Goal: Task Accomplishment & Management: Manage account settings

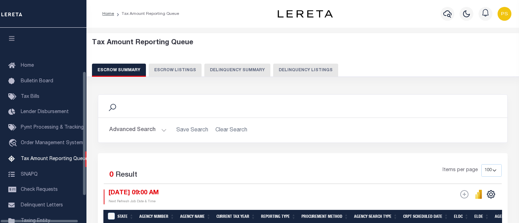
select select "100"
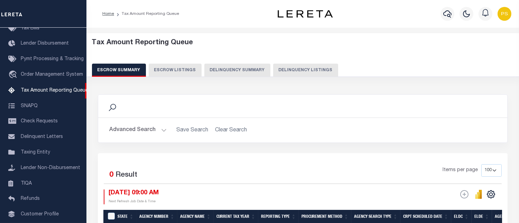
click at [282, 73] on button "Delinquency Listings" at bounding box center [305, 70] width 65 height 13
select select "100"
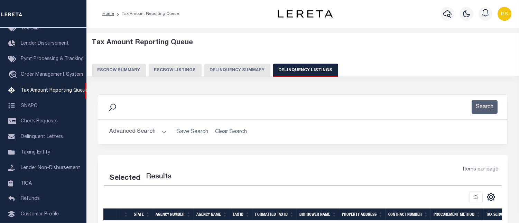
select select "100"
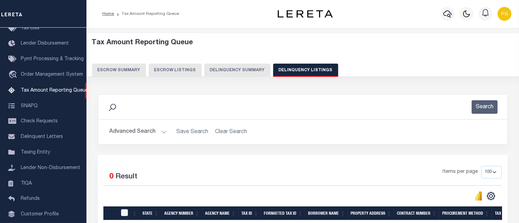
click at [137, 133] on button "Advanced Search" at bounding box center [137, 131] width 57 height 13
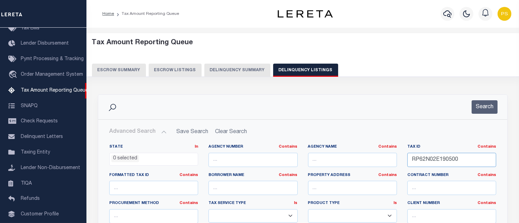
click at [434, 161] on input "RP62N02E190500" at bounding box center [451, 160] width 89 height 14
paste input "etrieving data. Wait a few seconds and try to cut or copy again."
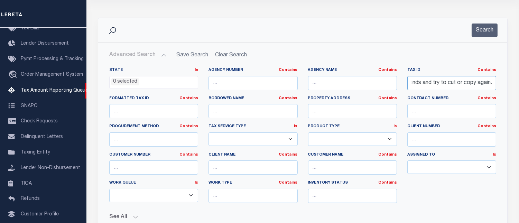
scroll to position [0, 0]
click at [431, 84] on input "Retrieving data. Wait a few seconds and try to cut or copy again." at bounding box center [451, 83] width 89 height 14
paste input "P62N02E184946"
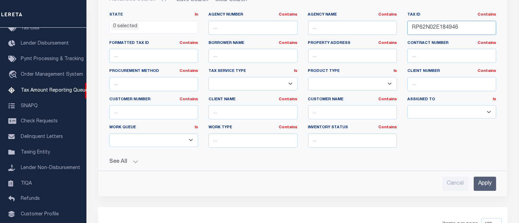
scroll to position [153, 0]
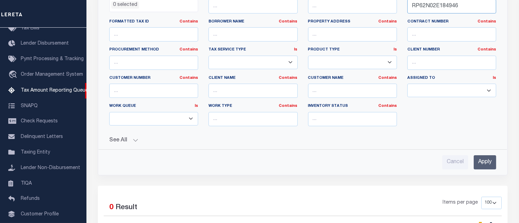
type input "RP62N02E184946"
click at [482, 152] on div "Cancel Apply" at bounding box center [303, 160] width 398 height 20
click at [483, 158] on input "Apply" at bounding box center [484, 162] width 22 height 14
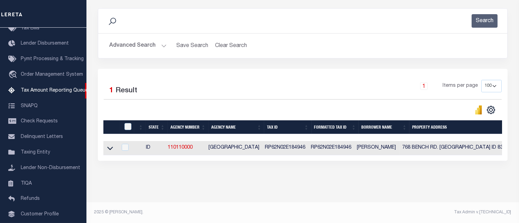
scroll to position [92, 0]
click at [108, 146] on icon at bounding box center [110, 147] width 6 height 7
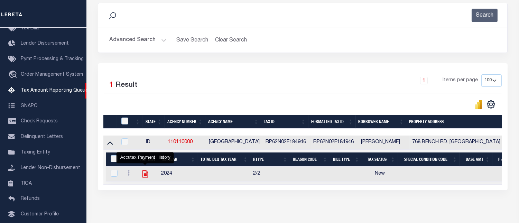
click at [144, 178] on icon "" at bounding box center [145, 173] width 6 height 7
checkbox input "true"
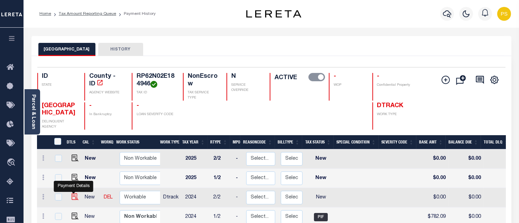
click at [74, 195] on img "" at bounding box center [75, 196] width 7 height 7
checkbox input "true"
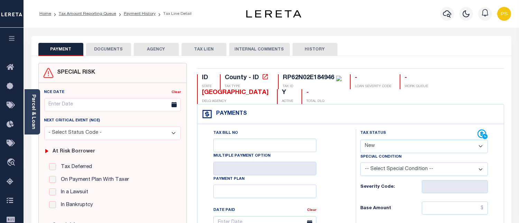
click at [372, 143] on select "- Select Status Code - Open Due/Unpaid Paid Incomplete No Tax Due Internal Refu…" at bounding box center [423, 146] width 127 height 13
select select "PYD"
click at [360, 140] on select "- Select Status Code - Open Due/Unpaid Paid Incomplete No Tax Due Internal Refu…" at bounding box center [423, 146] width 127 height 13
type input "[DATE]"
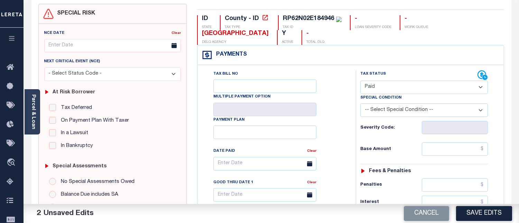
scroll to position [77, 0]
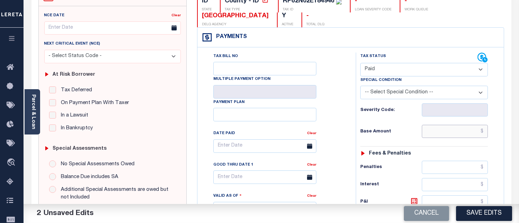
click at [482, 132] on input "text" at bounding box center [454, 131] width 66 height 13
type input "$0.00"
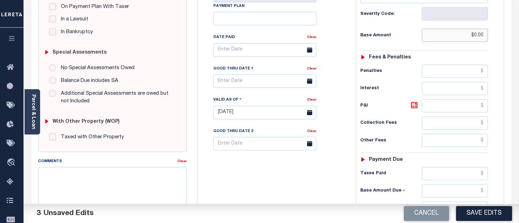
scroll to position [192, 0]
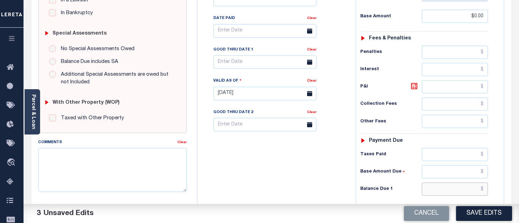
click at [484, 192] on input "text" at bounding box center [454, 188] width 66 height 13
type input "$0.00"
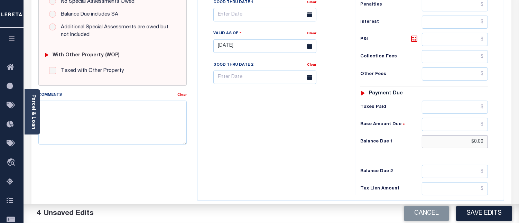
scroll to position [268, 0]
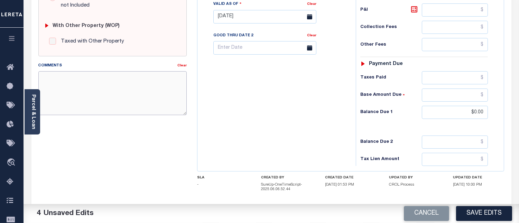
click at [147, 91] on textarea "Comments" at bounding box center [112, 93] width 148 height 44
click at [114, 89] on textarea "Comments" at bounding box center [112, 93] width 148 height 44
paste textarea "[DATE] - Per [PERSON_NAME] at [GEOGRAPHIC_DATA] properties have been paid curre…"
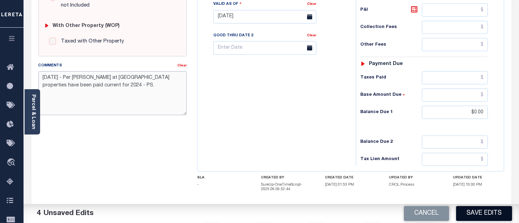
type textarea "[DATE] - Per [PERSON_NAME] at [GEOGRAPHIC_DATA] properties have been paid curre…"
click at [478, 211] on button "Save Edits" at bounding box center [484, 213] width 56 height 15
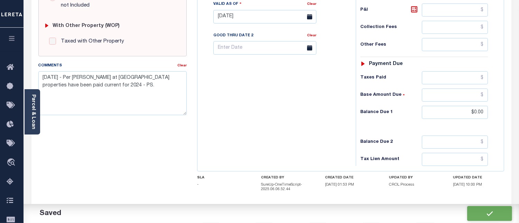
checkbox input "false"
type input "$0"
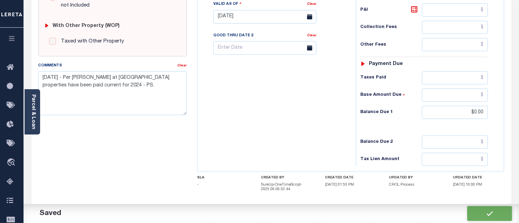
type input "$0"
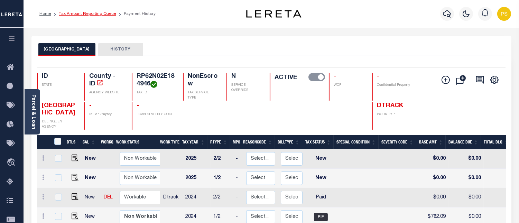
click at [101, 12] on link "Tax Amount Reporting Queue" at bounding box center [87, 14] width 57 height 4
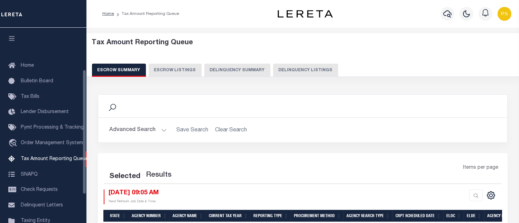
scroll to position [68, 0]
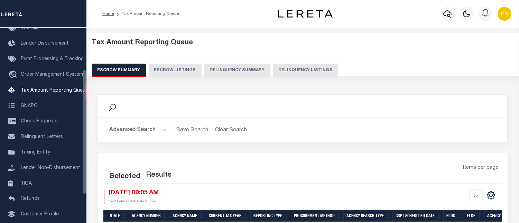
select select "100"
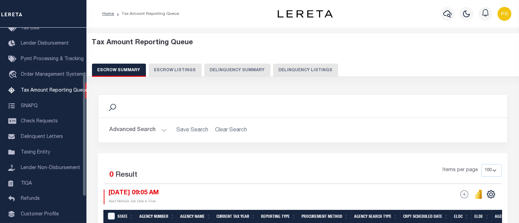
click at [306, 68] on button "Delinquency Listings" at bounding box center [305, 70] width 65 height 13
select select "100"
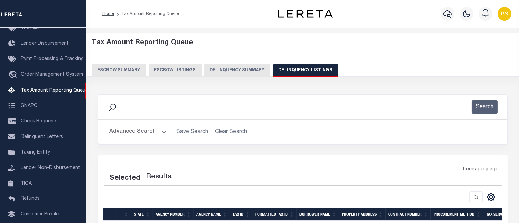
select select "100"
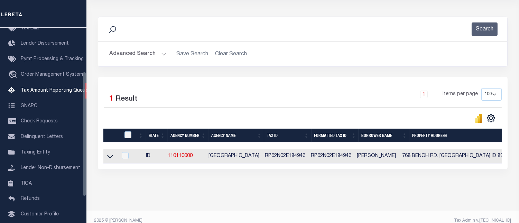
scroll to position [92, 0]
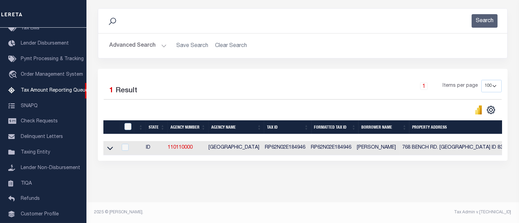
drag, startPoint x: 110, startPoint y: 145, endPoint x: 126, endPoint y: 150, distance: 16.8
click at [110, 147] on icon at bounding box center [110, 148] width 6 height 3
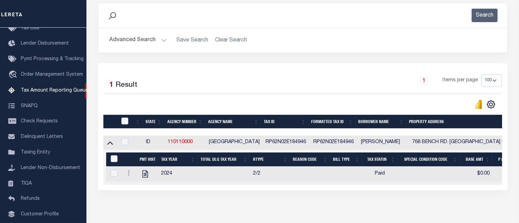
click at [113, 161] on input "&nbsp;" at bounding box center [114, 158] width 7 height 7
checkbox input "true"
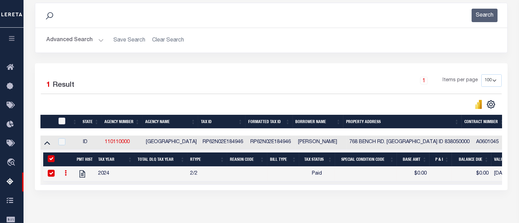
click at [61, 122] on input "checkbox" at bounding box center [61, 120] width 7 height 7
checkbox input "true"
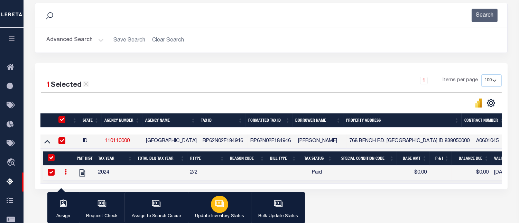
click at [228, 209] on button "Update Inventory Status" at bounding box center [219, 207] width 63 height 31
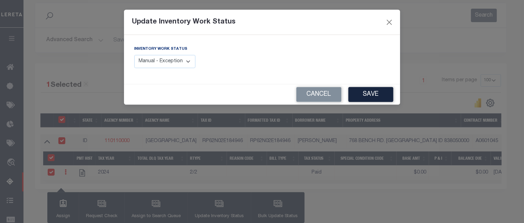
click at [182, 61] on select "Manual - Exception Pended - Awaiting Search Late Add Exception Completed" at bounding box center [164, 61] width 61 height 13
select select "4"
click at [134, 55] on select "Manual - Exception Pended - Awaiting Search Late Add Exception Completed" at bounding box center [164, 61] width 61 height 13
click at [371, 95] on button "Save" at bounding box center [371, 94] width 45 height 15
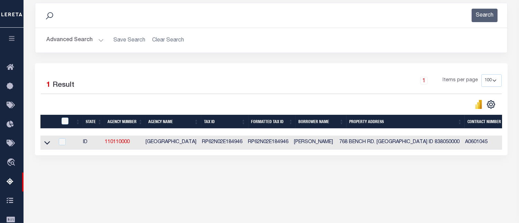
click at [77, 42] on button "Advanced Search" at bounding box center [74, 40] width 57 height 13
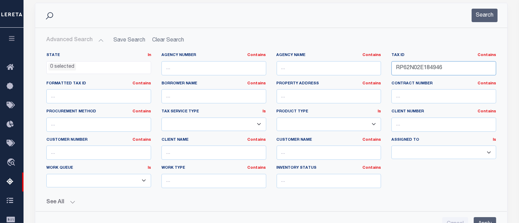
click at [415, 67] on input "RP62N02E184946" at bounding box center [443, 68] width 105 height 14
paste input "3325"
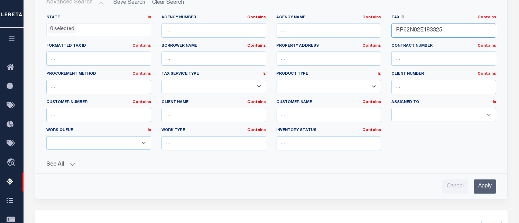
scroll to position [130, 0]
type input "RP62N02E183325"
click at [487, 185] on input "Apply" at bounding box center [484, 186] width 22 height 14
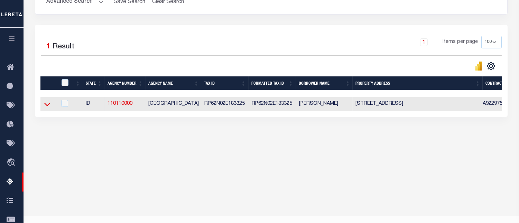
click at [46, 105] on icon at bounding box center [47, 104] width 6 height 7
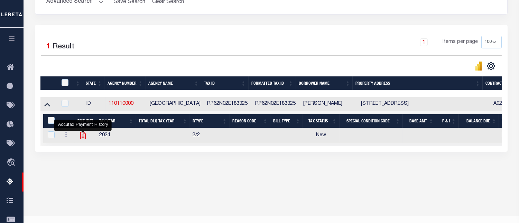
click at [83, 136] on icon "" at bounding box center [83, 135] width 6 height 7
checkbox input "true"
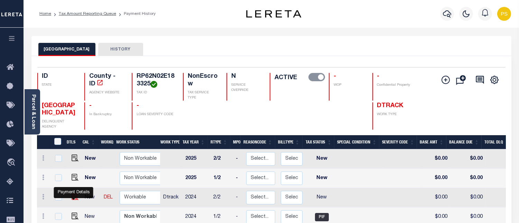
click at [74, 198] on img "" at bounding box center [75, 196] width 7 height 7
checkbox input "true"
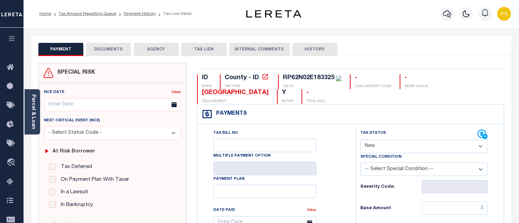
click at [383, 149] on select "- Select Status Code - Open Due/Unpaid Paid Incomplete No Tax Due Internal Refu…" at bounding box center [423, 146] width 127 height 13
select select "PYD"
click at [360, 140] on select "- Select Status Code - Open Due/Unpaid Paid Incomplete No Tax Due Internal Refu…" at bounding box center [423, 146] width 127 height 13
type input "[DATE]"
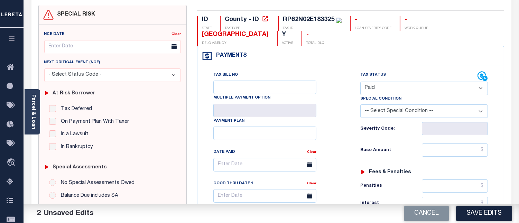
scroll to position [115, 0]
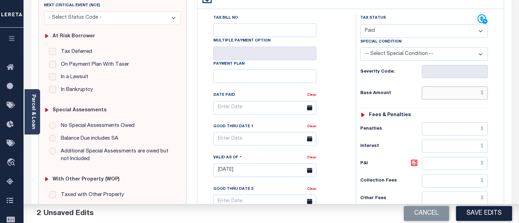
click at [484, 94] on input "text" at bounding box center [454, 92] width 66 height 13
type input "$0.00"
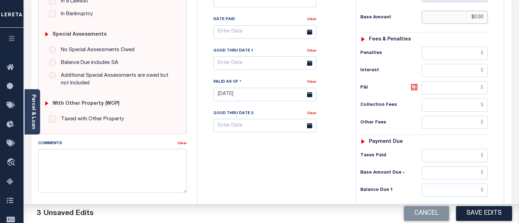
scroll to position [192, 0]
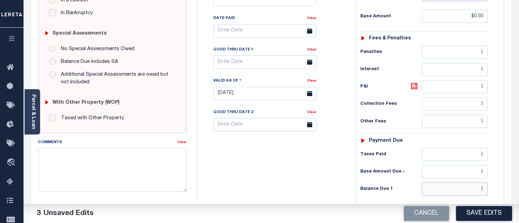
click at [482, 192] on input "text" at bounding box center [454, 188] width 66 height 13
type input "$0.00"
click at [123, 157] on textarea "Comments" at bounding box center [112, 170] width 148 height 44
click at [95, 168] on textarea "Comments" at bounding box center [112, 170] width 148 height 44
paste textarea "[DATE] - Per [PERSON_NAME] at [GEOGRAPHIC_DATA] properties have been paid curre…"
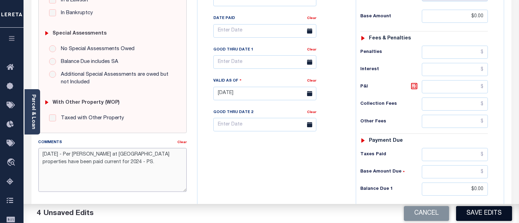
type textarea "[DATE] - Per [PERSON_NAME] at [GEOGRAPHIC_DATA] properties have been paid curre…"
click at [480, 214] on button "Save Edits" at bounding box center [484, 213] width 56 height 15
checkbox input "false"
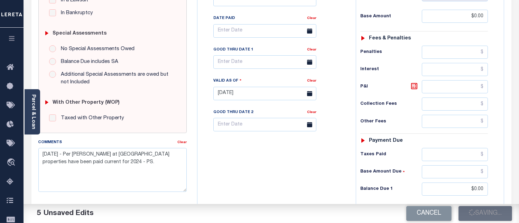
checkbox input "false"
type input "$0"
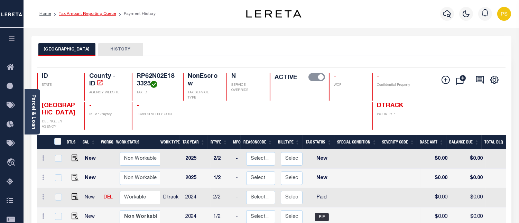
click at [105, 15] on link "Tax Amount Reporting Queue" at bounding box center [87, 14] width 57 height 4
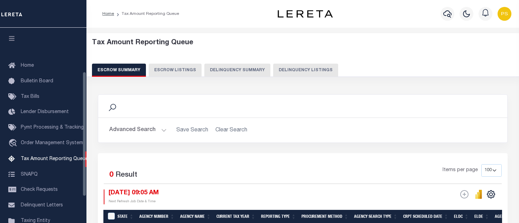
select select "100"
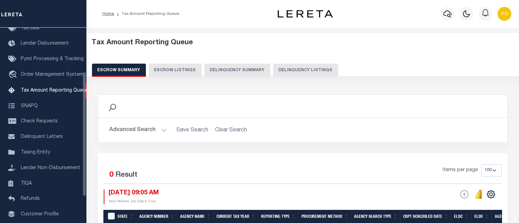
click at [318, 67] on button "Delinquency Listings" at bounding box center [305, 70] width 65 height 13
select select "100"
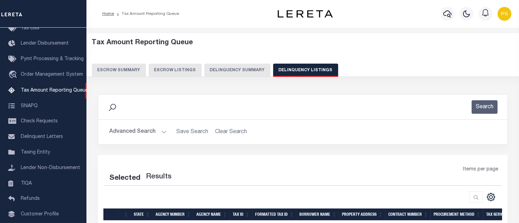
select select "100"
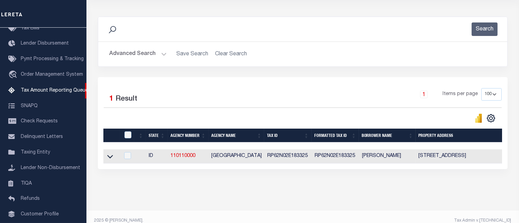
scroll to position [92, 0]
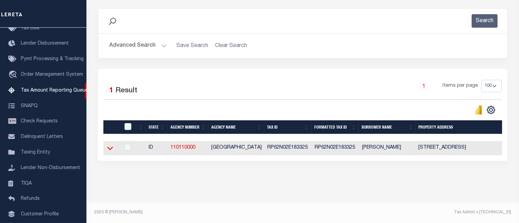
click at [112, 147] on icon at bounding box center [110, 148] width 6 height 3
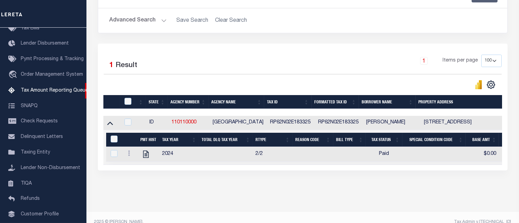
scroll to position [126, 0]
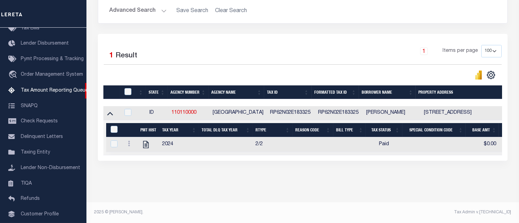
click at [110, 126] on div "&nbsp;" at bounding box center [115, 130] width 13 height 8
click at [114, 128] on input "&nbsp;" at bounding box center [114, 129] width 7 height 7
checkbox input "true"
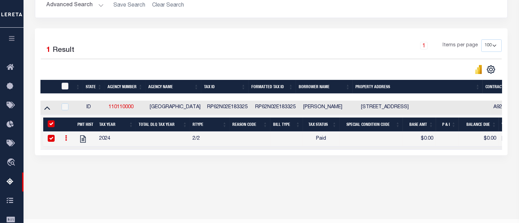
click at [65, 85] on input "checkbox" at bounding box center [64, 86] width 7 height 7
checkbox input "true"
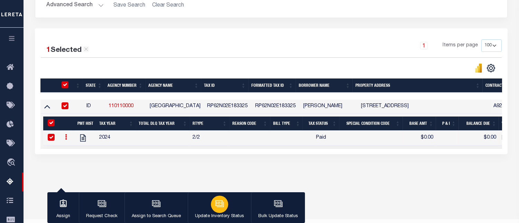
click at [220, 198] on div "button" at bounding box center [219, 204] width 17 height 17
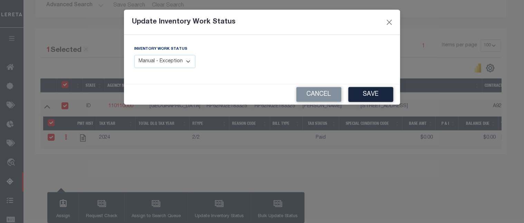
click at [171, 63] on select "Manual - Exception Pended - Awaiting Search Late Add Exception Completed" at bounding box center [164, 61] width 61 height 13
select select "4"
click at [134, 55] on select "Manual - Exception Pended - Awaiting Search Late Add Exception Completed" at bounding box center [164, 61] width 61 height 13
click at [367, 95] on button "Save" at bounding box center [371, 94] width 45 height 15
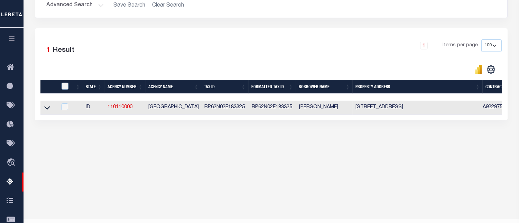
click at [68, 8] on button "Advanced Search" at bounding box center [74, 5] width 57 height 13
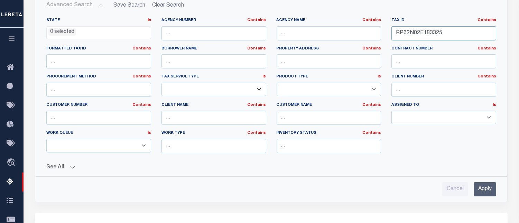
click at [431, 34] on input "RP62N02E183325" at bounding box center [443, 33] width 105 height 14
paste input "0"
type input "RP62N02E183320"
click at [483, 188] on input "Apply" at bounding box center [484, 189] width 22 height 14
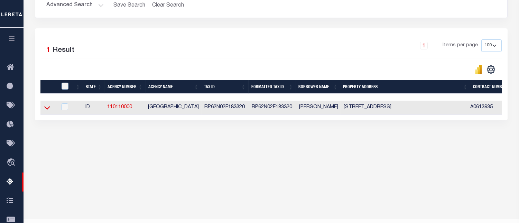
click at [46, 106] on icon at bounding box center [47, 107] width 6 height 7
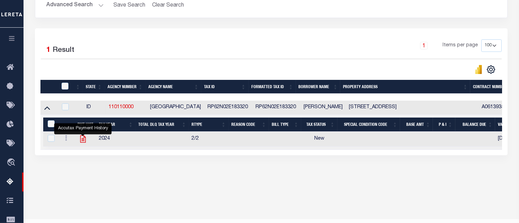
click at [83, 141] on icon "" at bounding box center [83, 138] width 6 height 7
checkbox input "true"
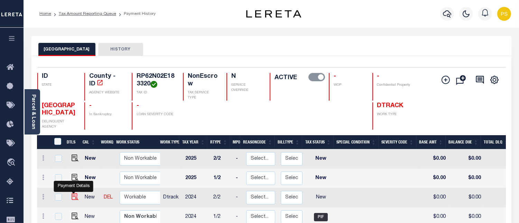
click at [72, 198] on img "" at bounding box center [75, 196] width 7 height 7
checkbox input "true"
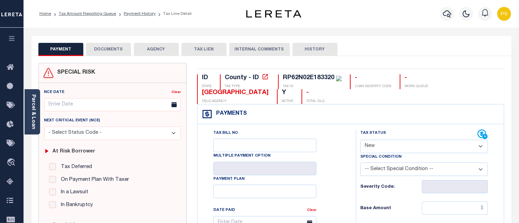
click at [383, 148] on select "- Select Status Code - Open Due/Unpaid Paid Incomplete No Tax Due Internal Refu…" at bounding box center [423, 146] width 127 height 13
select select "PYD"
click at [360, 140] on select "- Select Status Code - Open Due/Unpaid Paid Incomplete No Tax Due Internal Refu…" at bounding box center [423, 146] width 127 height 13
type input "[DATE]"
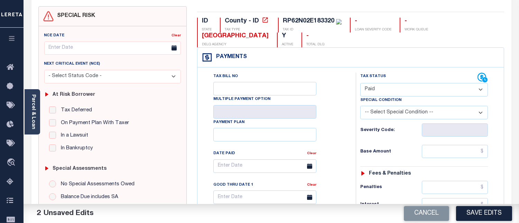
scroll to position [115, 0]
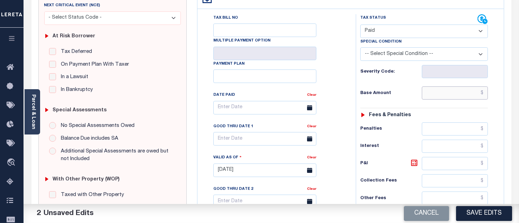
click at [483, 91] on input "text" at bounding box center [454, 92] width 66 height 13
type input "$0.00"
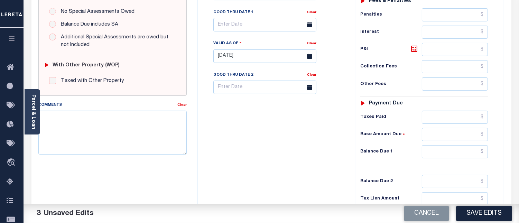
scroll to position [230, 0]
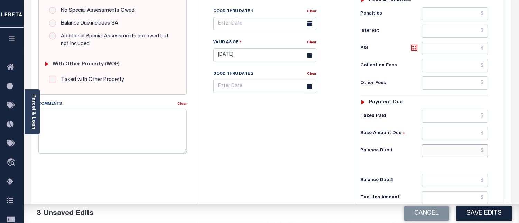
click at [483, 153] on input "text" at bounding box center [454, 150] width 66 height 13
type input "$0.00"
click at [136, 118] on textarea "Comments" at bounding box center [112, 132] width 148 height 44
click at [93, 135] on textarea "Comments" at bounding box center [112, 132] width 148 height 44
paste textarea "[DATE] - Per [PERSON_NAME] at [GEOGRAPHIC_DATA] properties have been paid curre…"
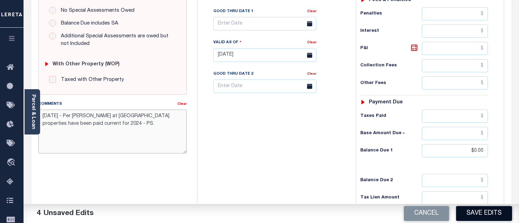
type textarea "[DATE] - Per [PERSON_NAME] at [GEOGRAPHIC_DATA] properties have been paid curre…"
click at [474, 214] on button "Save Edits" at bounding box center [484, 213] width 56 height 15
checkbox input "false"
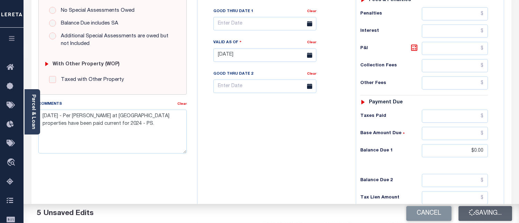
checkbox input "false"
type input "$0"
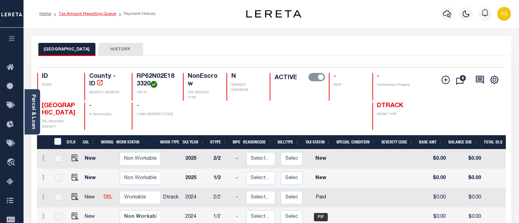
click at [92, 14] on link "Tax Amount Reporting Queue" at bounding box center [87, 14] width 57 height 4
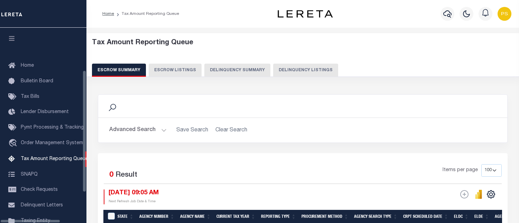
select select "100"
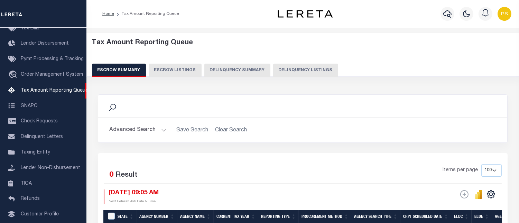
click at [311, 69] on button "Delinquency Listings" at bounding box center [305, 70] width 65 height 13
select select "100"
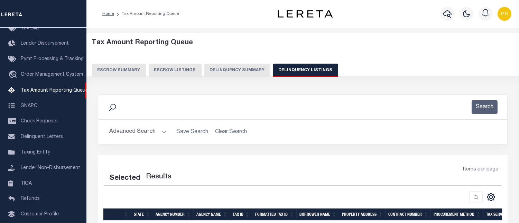
select select "100"
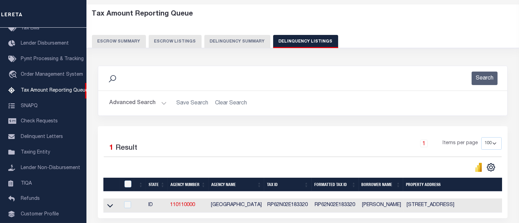
scroll to position [92, 0]
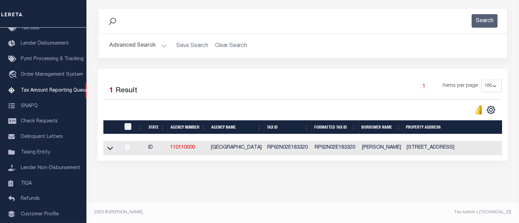
click at [105, 144] on td at bounding box center [111, 148] width 17 height 14
checkbox input "true"
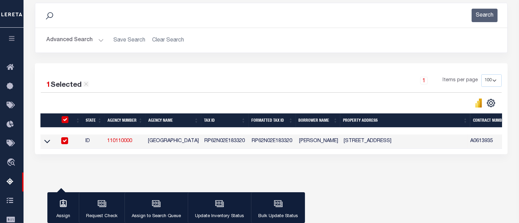
scroll to position [90, 0]
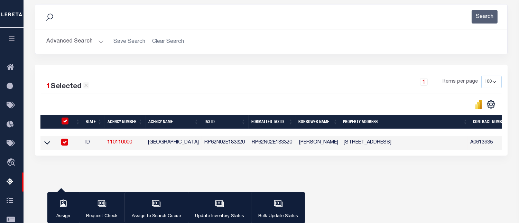
click at [65, 121] on input "checkbox" at bounding box center [64, 120] width 7 height 7
checkbox input "false"
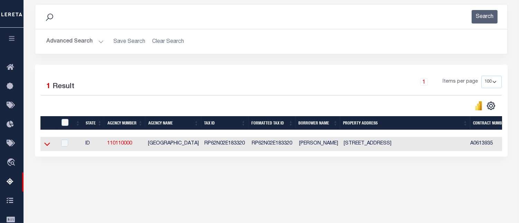
click at [46, 145] on icon at bounding box center [47, 143] width 6 height 7
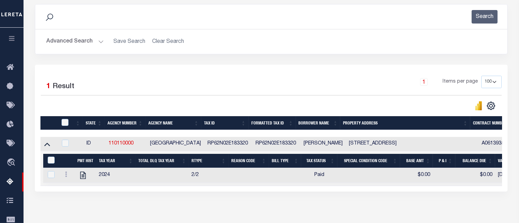
scroll to position [143, 0]
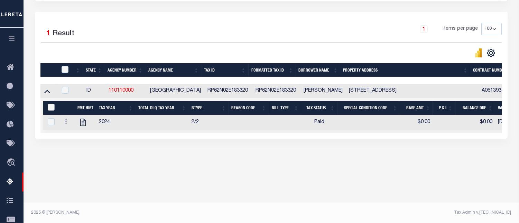
click at [51, 108] on input "&nbsp;" at bounding box center [51, 107] width 7 height 7
checkbox input "true"
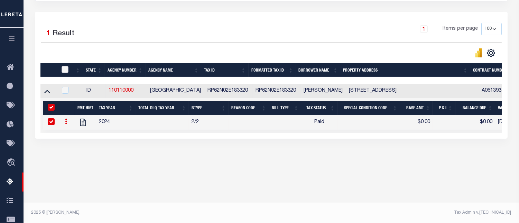
click at [63, 69] on input "checkbox" at bounding box center [64, 69] width 7 height 7
checkbox input "true"
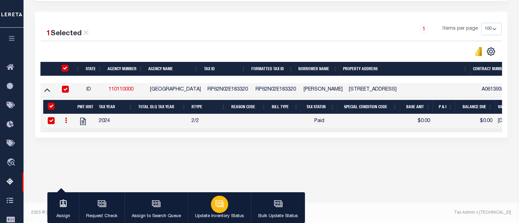
click at [219, 199] on div "button" at bounding box center [219, 204] width 17 height 17
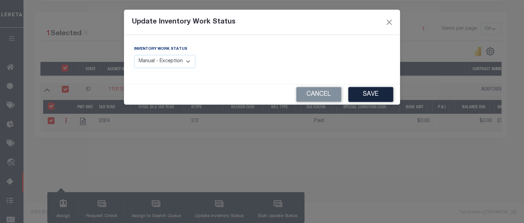
click at [180, 66] on select "Manual - Exception Pended - Awaiting Search Late Add Exception Completed" at bounding box center [164, 61] width 61 height 13
select select "4"
click at [134, 55] on select "Manual - Exception Pended - Awaiting Search Late Add Exception Completed" at bounding box center [164, 61] width 61 height 13
click at [369, 97] on button "Save" at bounding box center [371, 94] width 45 height 15
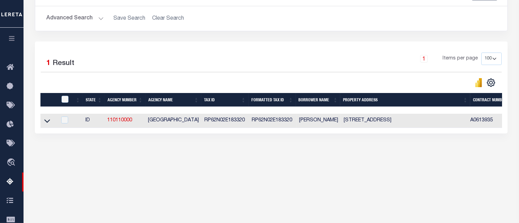
scroll to position [105, 0]
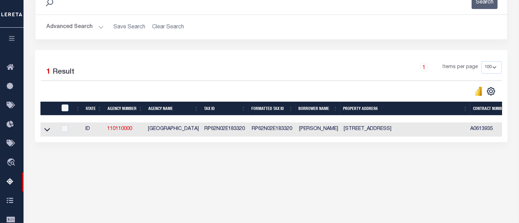
click at [53, 22] on button "Advanced Search" at bounding box center [74, 26] width 57 height 13
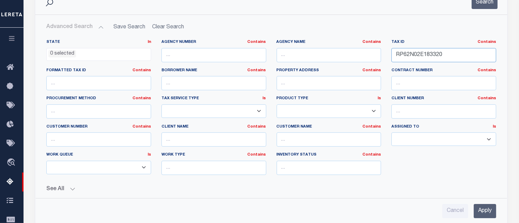
click at [436, 56] on input "RP62N02E183320" at bounding box center [443, 55] width 105 height 14
paste input "1951"
type input "RP62N02E181951"
click at [486, 215] on input "Apply" at bounding box center [484, 211] width 22 height 14
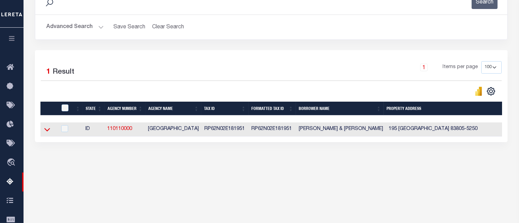
click at [47, 132] on icon at bounding box center [47, 129] width 6 height 3
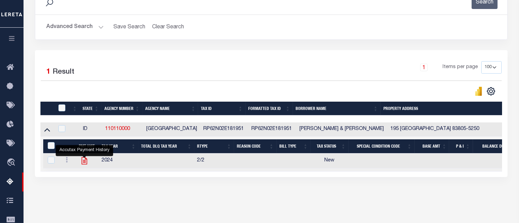
click at [83, 164] on icon "" at bounding box center [84, 160] width 9 height 9
checkbox input "true"
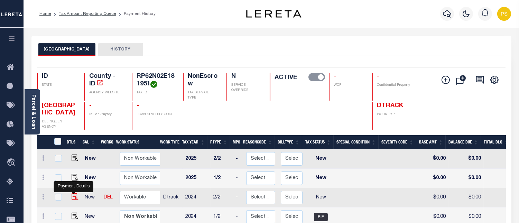
click at [73, 196] on img "" at bounding box center [75, 196] width 7 height 7
checkbox input "true"
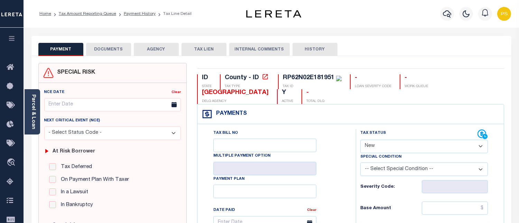
click at [395, 145] on select "- Select Status Code - Open Due/Unpaid Paid Incomplete No Tax Due Internal Refu…" at bounding box center [423, 146] width 127 height 13
select select "PYD"
click at [360, 140] on select "- Select Status Code - Open Due/Unpaid Paid Incomplete No Tax Due Internal Refu…" at bounding box center [423, 146] width 127 height 13
type input "[DATE]"
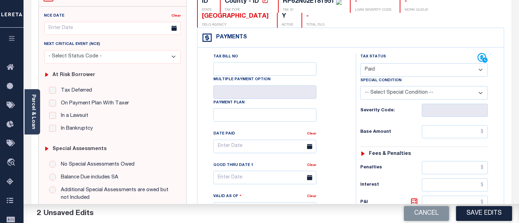
scroll to position [77, 0]
click at [482, 131] on input "text" at bounding box center [454, 131] width 66 height 13
type input "$0.00"
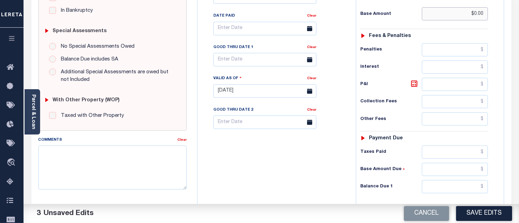
scroll to position [230, 0]
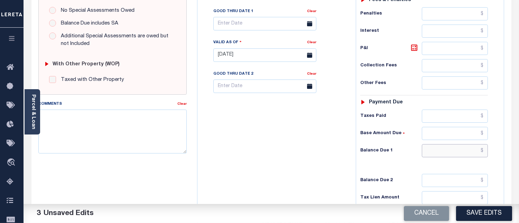
click at [484, 150] on input "text" at bounding box center [454, 150] width 66 height 13
type input "$0.00"
click at [163, 137] on textarea "Comments" at bounding box center [112, 132] width 148 height 44
click at [98, 132] on textarea "Comments" at bounding box center [112, 132] width 148 height 44
paste textarea "[DATE] - Per [PERSON_NAME] at [GEOGRAPHIC_DATA] properties have been paid curre…"
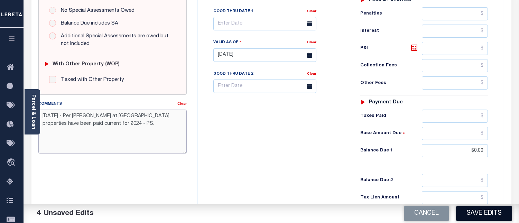
type textarea "[DATE] - Per [PERSON_NAME] at [GEOGRAPHIC_DATA] properties have been paid curre…"
click at [483, 213] on button "Save Edits" at bounding box center [484, 213] width 56 height 15
checkbox input "false"
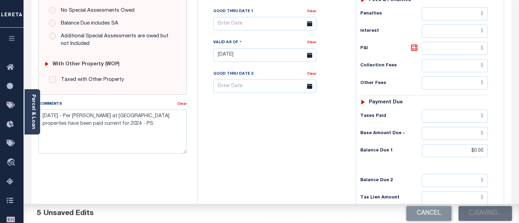
checkbox input "false"
type input "$0"
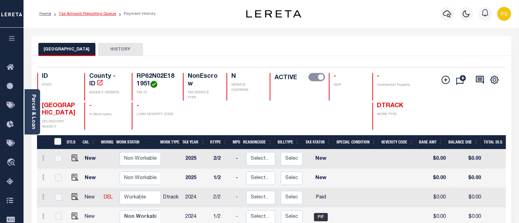
click at [95, 14] on link "Tax Amount Reporting Queue" at bounding box center [87, 14] width 57 height 4
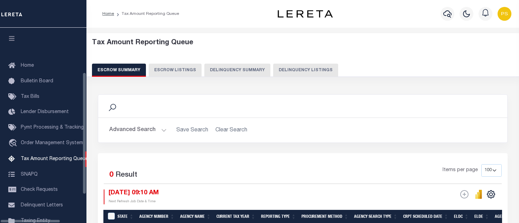
select select "100"
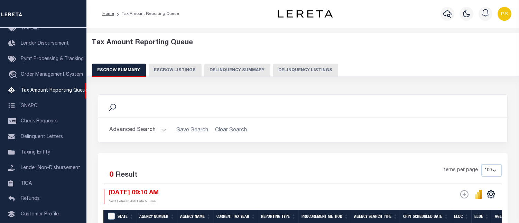
click at [303, 68] on button "Delinquency Listings" at bounding box center [305, 70] width 65 height 13
select select "100"
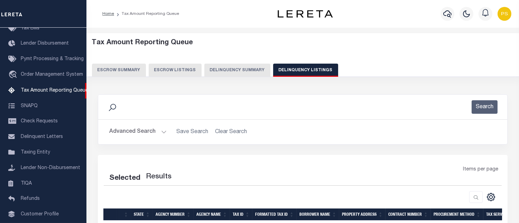
select select "100"
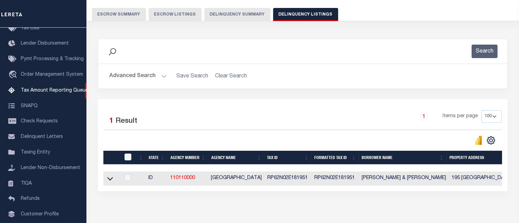
scroll to position [92, 0]
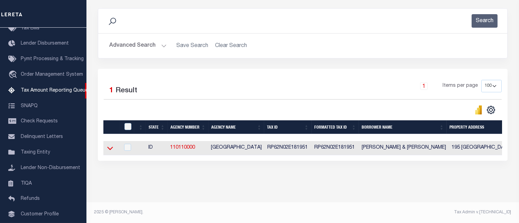
click at [109, 146] on icon at bounding box center [110, 147] width 6 height 7
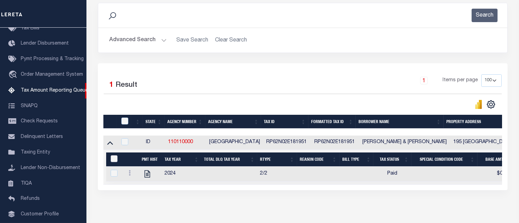
click at [113, 159] on input "&nbsp;" at bounding box center [114, 158] width 7 height 7
checkbox input "true"
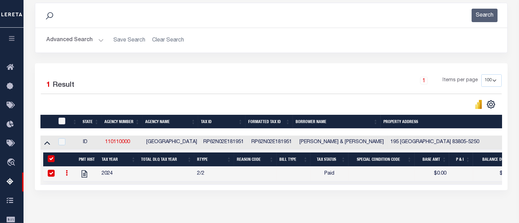
click at [61, 118] on input "checkbox" at bounding box center [61, 120] width 7 height 7
checkbox input "true"
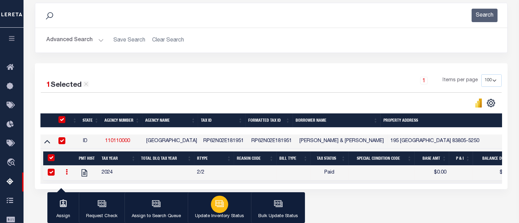
click at [216, 210] on div "button" at bounding box center [219, 204] width 17 height 17
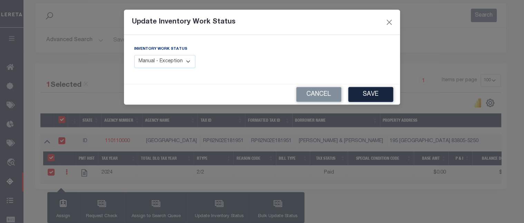
click at [188, 66] on select "Manual - Exception Pended - Awaiting Search Late Add Exception Completed" at bounding box center [164, 61] width 61 height 13
select select "4"
click at [134, 55] on select "Manual - Exception Pended - Awaiting Search Late Add Exception Completed" at bounding box center [164, 61] width 61 height 13
click at [377, 89] on button "Save" at bounding box center [371, 94] width 45 height 15
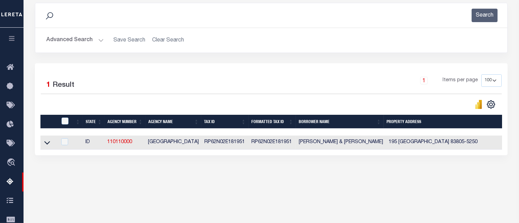
click at [83, 44] on button "Advanced Search" at bounding box center [74, 40] width 57 height 13
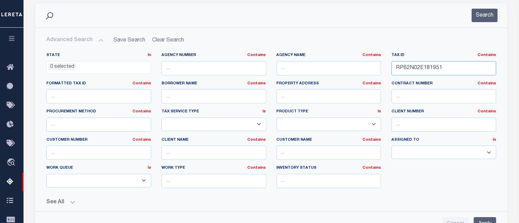
click at [422, 68] on input "RP62N02E181951" at bounding box center [443, 68] width 105 height 14
paste input "text"
paste input "RP62N02E180453"
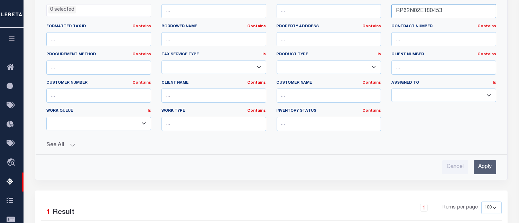
scroll to position [168, 0]
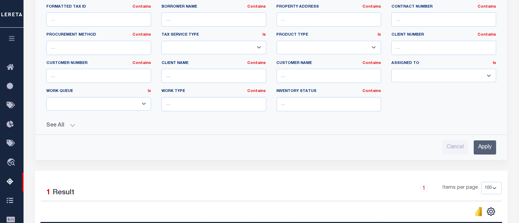
type input "RP62N02E180453"
click at [484, 152] on input "Apply" at bounding box center [484, 147] width 22 height 14
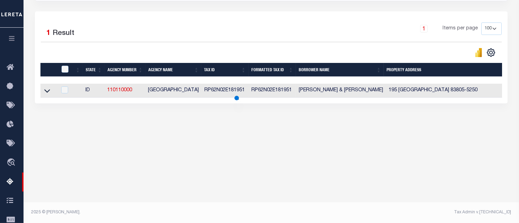
scroll to position [143, 0]
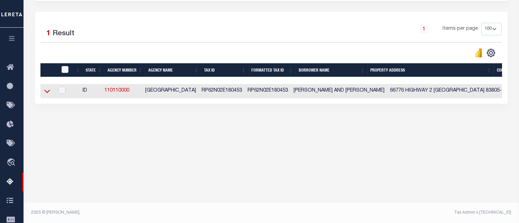
click at [49, 93] on icon at bounding box center [47, 90] width 6 height 7
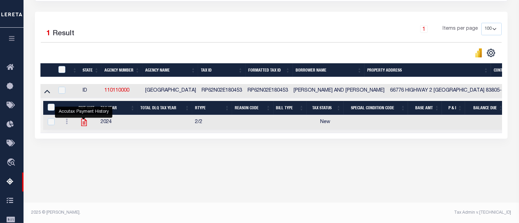
click at [82, 126] on icon "" at bounding box center [83, 122] width 9 height 9
checkbox input "true"
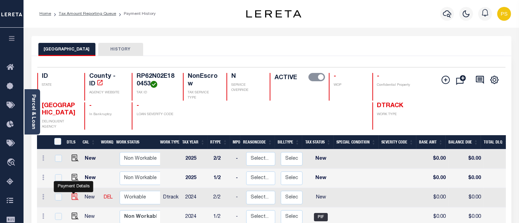
click at [74, 196] on img "" at bounding box center [75, 196] width 7 height 7
checkbox input "true"
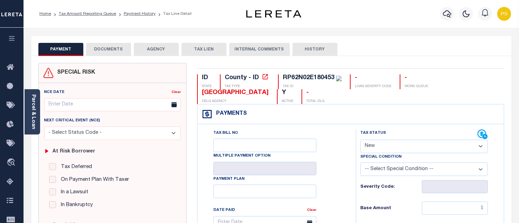
click at [396, 145] on select "- Select Status Code - Open Due/Unpaid Paid Incomplete No Tax Due Internal Refu…" at bounding box center [423, 146] width 127 height 13
select select "PYD"
click at [360, 140] on select "- Select Status Code - Open Due/Unpaid Paid Incomplete No Tax Due Internal Refu…" at bounding box center [423, 146] width 127 height 13
type input "[DATE]"
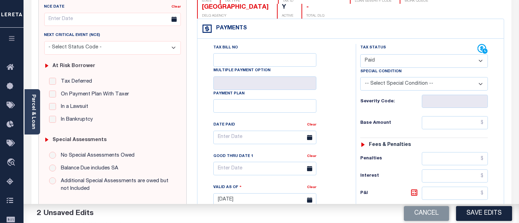
scroll to position [115, 0]
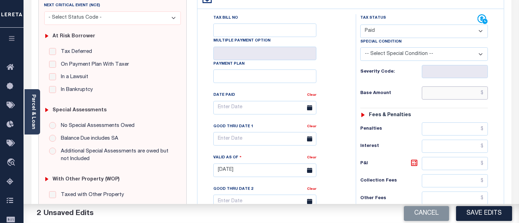
drag, startPoint x: 484, startPoint y: 93, endPoint x: 480, endPoint y: 101, distance: 9.6
click at [484, 93] on input "text" at bounding box center [454, 92] width 66 height 13
type input "$0.00"
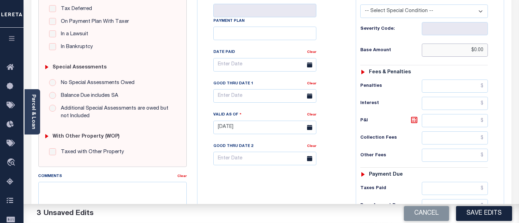
scroll to position [230, 0]
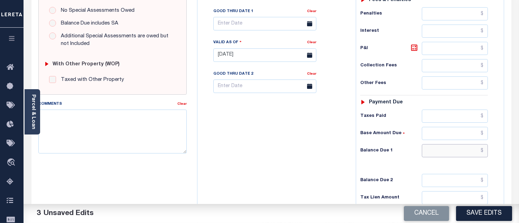
click at [483, 151] on input "text" at bounding box center [454, 150] width 66 height 13
type input "$0.00"
click at [165, 141] on textarea "Comments" at bounding box center [112, 132] width 148 height 44
click at [98, 126] on textarea "Comments" at bounding box center [112, 132] width 148 height 44
paste textarea "[DATE] - Per [PERSON_NAME] at [GEOGRAPHIC_DATA] properties have been paid curre…"
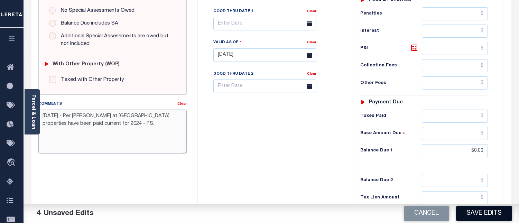
type textarea "[DATE] - Per [PERSON_NAME] at [GEOGRAPHIC_DATA] properties have been paid curre…"
click at [500, 212] on button "Save Edits" at bounding box center [484, 213] width 56 height 15
checkbox input "false"
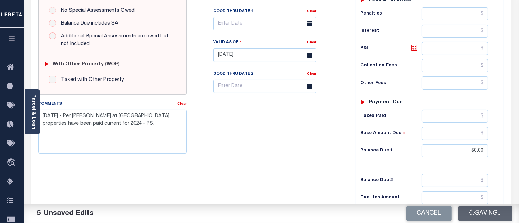
checkbox input "false"
type input "$0"
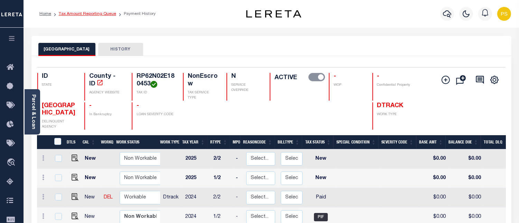
click at [91, 14] on link "Tax Amount Reporting Queue" at bounding box center [87, 14] width 57 height 4
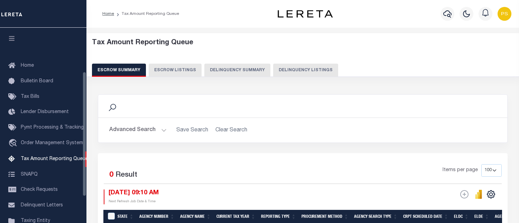
select select "100"
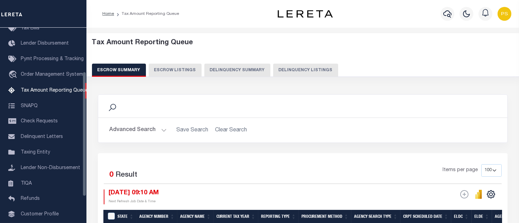
click at [300, 73] on button "Delinquency Listings" at bounding box center [305, 70] width 65 height 13
select select "100"
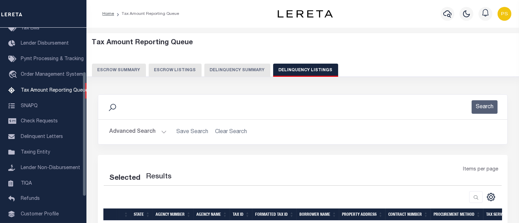
select select "100"
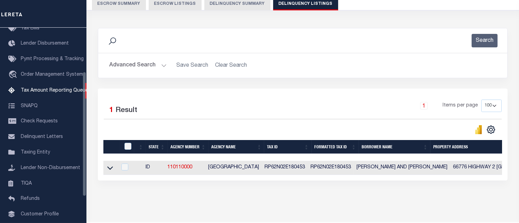
scroll to position [92, 0]
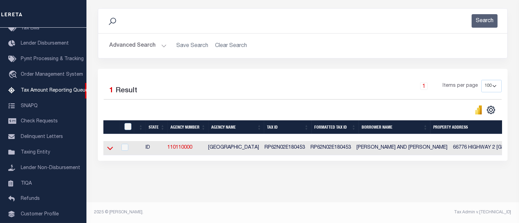
click at [112, 146] on icon at bounding box center [110, 147] width 6 height 7
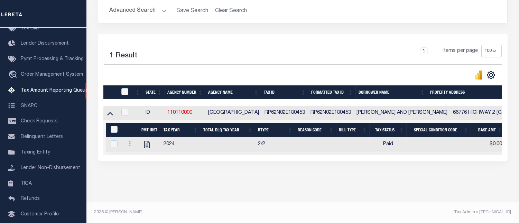
scroll to position [126, 0]
click at [112, 126] on input "&nbsp;" at bounding box center [114, 129] width 7 height 7
checkbox input "true"
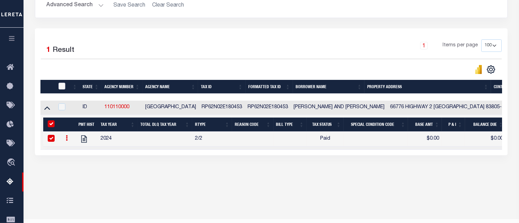
click at [63, 88] on input "checkbox" at bounding box center [61, 86] width 7 height 7
checkbox input "true"
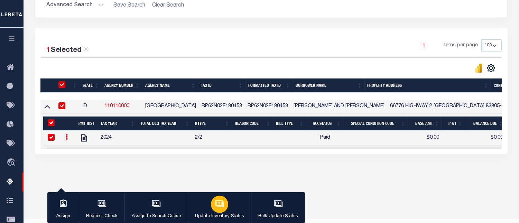
click at [212, 210] on div "button" at bounding box center [219, 204] width 17 height 17
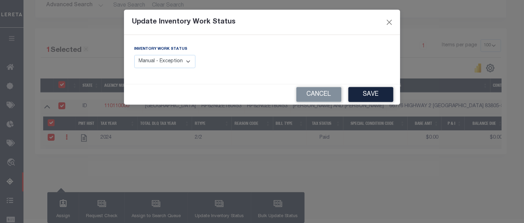
click at [164, 54] on div "Inventory Work Status Manual - Exception Pended - Awaiting Search Late Add Exce…" at bounding box center [164, 56] width 61 height 23
click at [167, 60] on select "Manual - Exception Pended - Awaiting Search Late Add Exception Completed" at bounding box center [164, 61] width 61 height 13
select select "4"
click at [134, 55] on select "Manual - Exception Pended - Awaiting Search Late Add Exception Completed" at bounding box center [164, 61] width 61 height 13
click at [366, 98] on button "Save" at bounding box center [371, 94] width 45 height 15
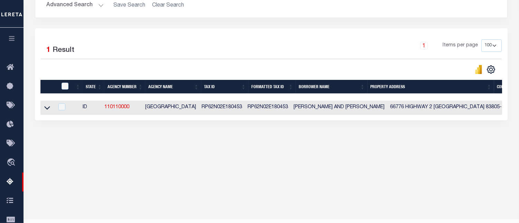
click at [70, 6] on button "Advanced Search" at bounding box center [74, 5] width 57 height 13
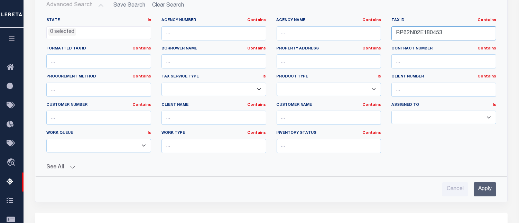
click at [411, 31] on input "RP62N02E180453" at bounding box center [443, 33] width 105 height 14
paste input "162"
type input "RP62N02E180162"
click at [486, 189] on input "Apply" at bounding box center [484, 189] width 22 height 14
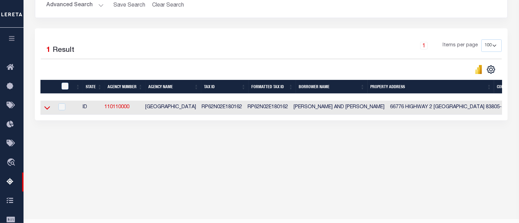
click at [46, 110] on icon at bounding box center [47, 107] width 6 height 7
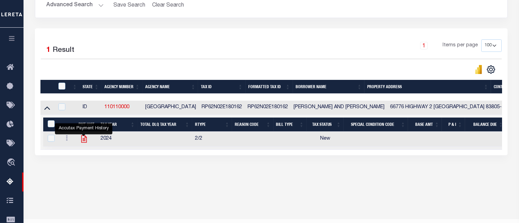
click at [84, 140] on icon "" at bounding box center [83, 138] width 9 height 9
checkbox input "true"
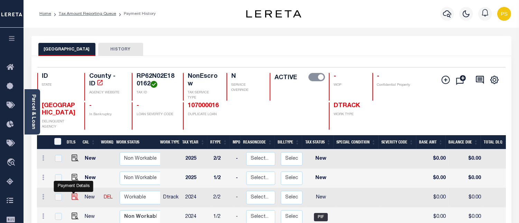
click at [74, 198] on img "" at bounding box center [75, 196] width 7 height 7
checkbox input "true"
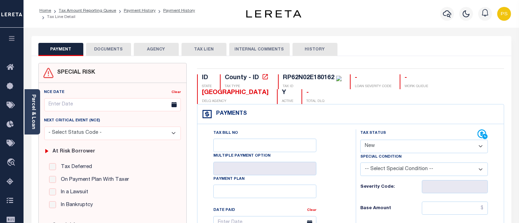
click at [375, 146] on select "- Select Status Code - Open Due/Unpaid Paid Incomplete No Tax Due Internal Refu…" at bounding box center [423, 146] width 127 height 13
select select "PYD"
click at [360, 140] on select "- Select Status Code - Open Due/Unpaid Paid Incomplete No Tax Due Internal Refu…" at bounding box center [423, 146] width 127 height 13
type input "[DATE]"
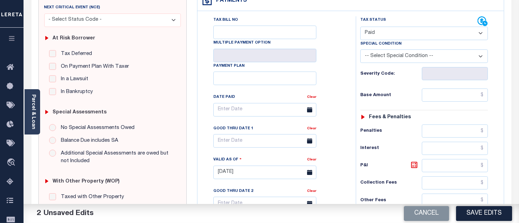
scroll to position [115, 0]
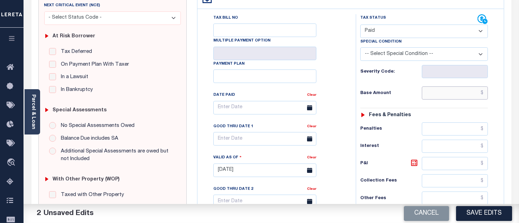
click at [484, 91] on input "text" at bounding box center [454, 92] width 66 height 13
type input "$0.00"
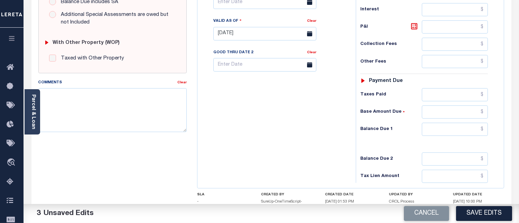
scroll to position [268, 0]
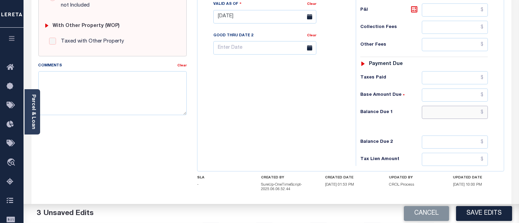
click at [484, 114] on input "text" at bounding box center [454, 112] width 66 height 13
type input "$0.00"
click at [94, 87] on textarea "Comments" at bounding box center [112, 93] width 148 height 44
click at [87, 91] on textarea "Comments" at bounding box center [112, 93] width 148 height 44
paste textarea "08/13/2025 - Per Sharon at BOUNDARY COUNTY properties have been paid current fo…"
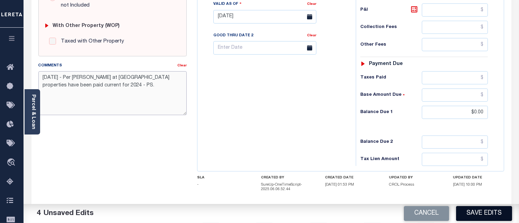
type textarea "08/13/2025 - Per Sharon at BOUNDARY COUNTY properties have been paid current fo…"
click at [492, 211] on button "Save Edits" at bounding box center [484, 213] width 56 height 15
checkbox input "false"
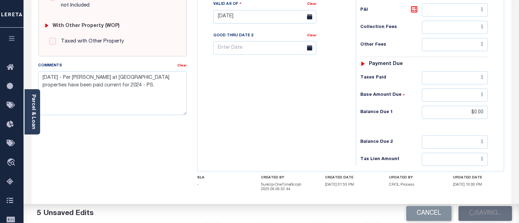
checkbox input "false"
type input "$0"
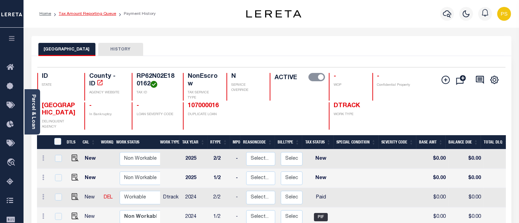
click at [90, 15] on link "Tax Amount Reporting Queue" at bounding box center [87, 14] width 57 height 4
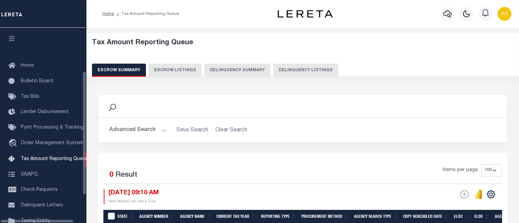
select select "100"
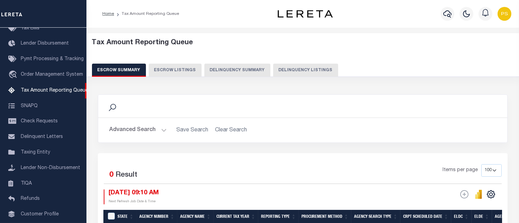
click at [313, 67] on button "Delinquency Listings" at bounding box center [305, 70] width 65 height 13
select select "100"
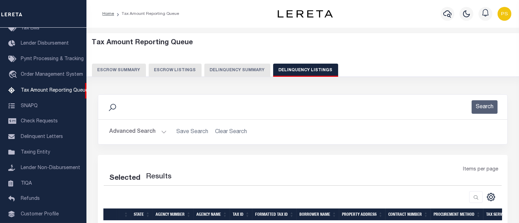
select select "100"
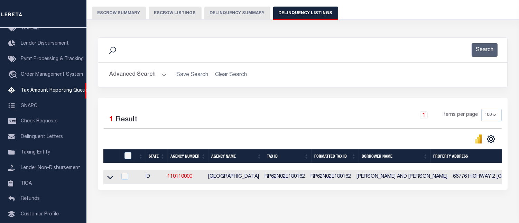
scroll to position [92, 0]
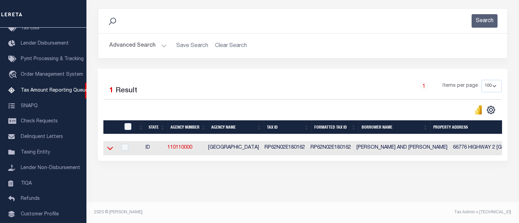
click at [110, 144] on icon at bounding box center [110, 147] width 6 height 7
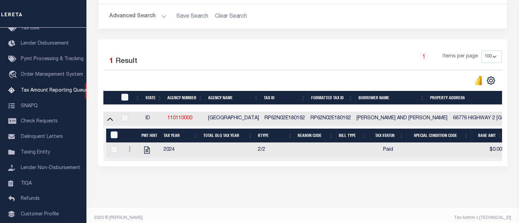
scroll to position [126, 0]
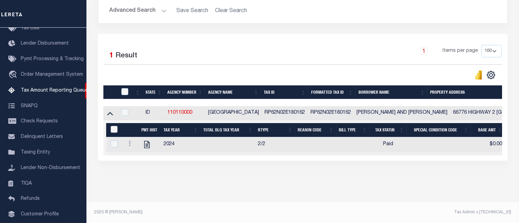
click at [114, 126] on input "&nbsp;" at bounding box center [114, 129] width 7 height 7
checkbox input "true"
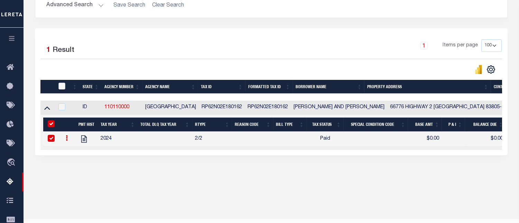
click at [62, 84] on input "checkbox" at bounding box center [61, 86] width 7 height 7
checkbox input "true"
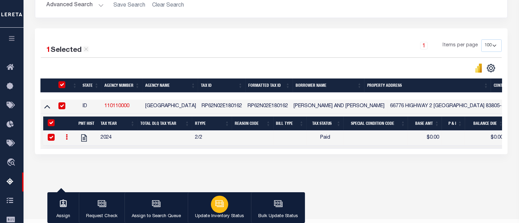
click at [218, 202] on icon "button" at bounding box center [218, 202] width 5 height 3
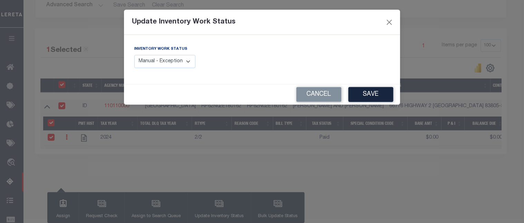
click at [183, 68] on select "Manual - Exception Pended - Awaiting Search Late Add Exception Completed" at bounding box center [164, 61] width 61 height 13
select select "4"
click at [134, 55] on select "Manual - Exception Pended - Awaiting Search Late Add Exception Completed" at bounding box center [164, 61] width 61 height 13
click at [372, 92] on button "Save" at bounding box center [371, 94] width 45 height 15
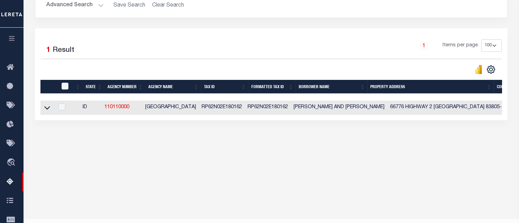
click at [78, 4] on button "Advanced Search" at bounding box center [74, 5] width 57 height 13
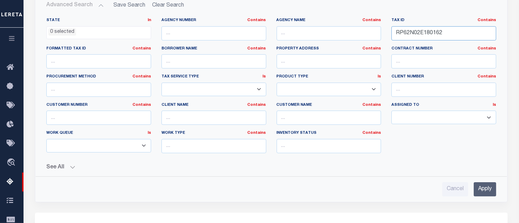
click at [412, 35] on input "RP62N02E180162" at bounding box center [443, 33] width 105 height 14
paste input "76050"
type input "RP62N02E176050"
click at [490, 188] on input "Apply" at bounding box center [484, 189] width 22 height 14
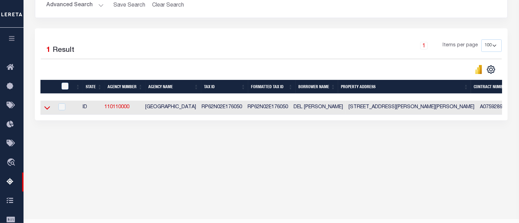
click at [47, 110] on icon at bounding box center [47, 107] width 6 height 3
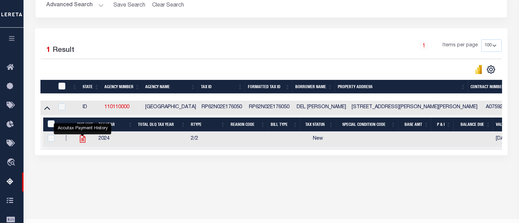
click at [83, 141] on icon "" at bounding box center [83, 138] width 6 height 7
checkbox input "true"
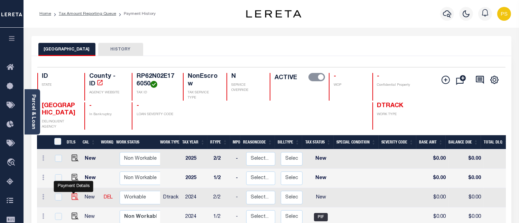
click at [73, 198] on img "" at bounding box center [75, 196] width 7 height 7
checkbox input "true"
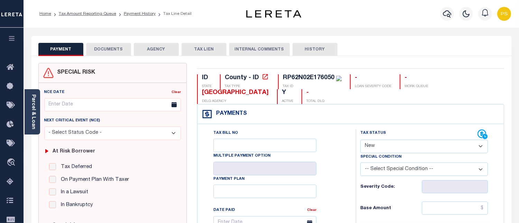
click at [389, 147] on select "- Select Status Code - Open Due/Unpaid Paid Incomplete No Tax Due Internal Refu…" at bounding box center [423, 146] width 127 height 13
select select "PYD"
click at [360, 140] on select "- Select Status Code - Open Due/Unpaid Paid Incomplete No Tax Due Internal Refu…" at bounding box center [423, 146] width 127 height 13
type input "[DATE]"
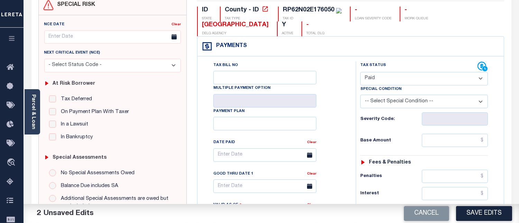
scroll to position [77, 0]
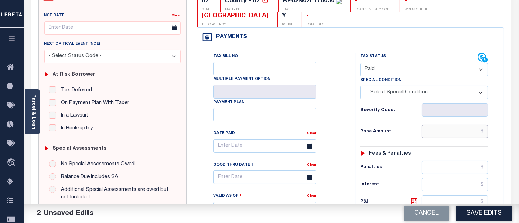
click at [485, 132] on input "text" at bounding box center [454, 131] width 66 height 13
type input "$0.00"
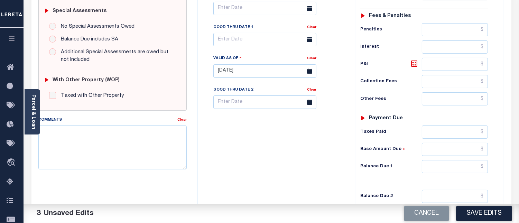
scroll to position [230, 0]
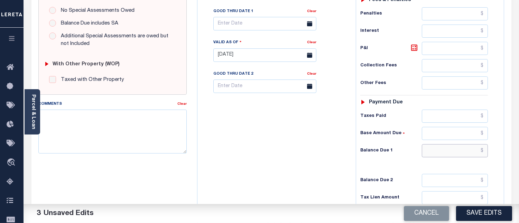
click at [483, 153] on input "text" at bounding box center [454, 150] width 66 height 13
type input "$0.00"
drag, startPoint x: 171, startPoint y: 126, endPoint x: 188, endPoint y: 136, distance: 19.5
click at [171, 126] on textarea "Comments" at bounding box center [112, 132] width 148 height 44
click at [94, 127] on textarea "Comments" at bounding box center [112, 132] width 148 height 44
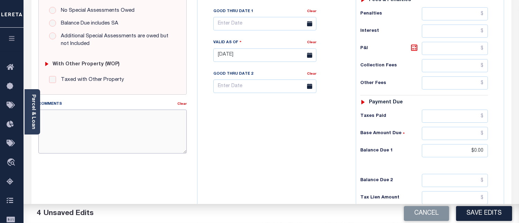
paste textarea "[DATE] - Per [PERSON_NAME] at [GEOGRAPHIC_DATA] properties have been paid curre…"
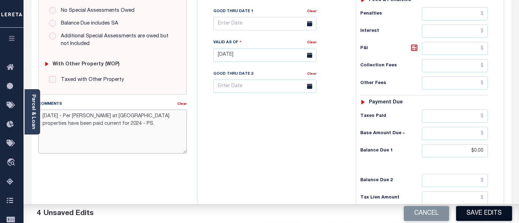
type textarea "[DATE] - Per [PERSON_NAME] at [GEOGRAPHIC_DATA] properties have been paid curre…"
click at [480, 215] on button "Save Edits" at bounding box center [484, 213] width 56 height 15
checkbox input "false"
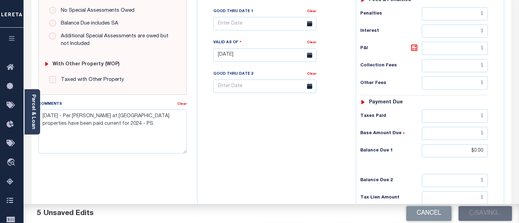
checkbox input "false"
type input "$0"
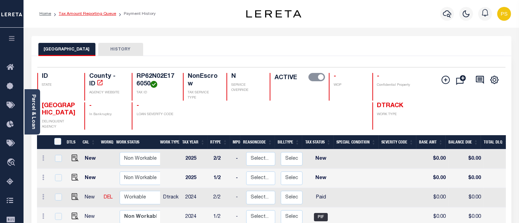
click at [97, 15] on link "Tax Amount Reporting Queue" at bounding box center [87, 14] width 57 height 4
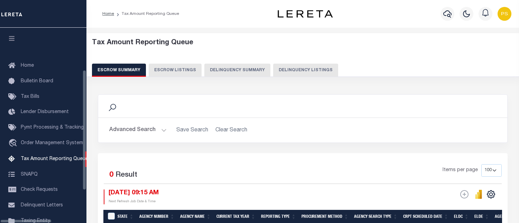
select select "100"
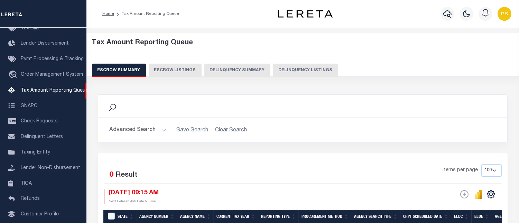
click at [315, 68] on button "Delinquency Listings" at bounding box center [305, 70] width 65 height 13
select select "100"
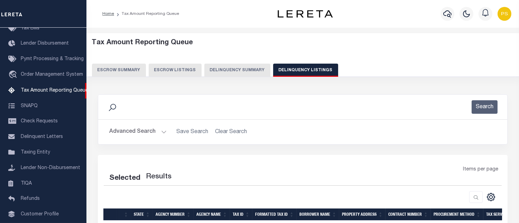
select select "100"
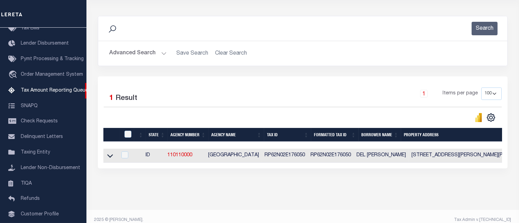
scroll to position [92, 0]
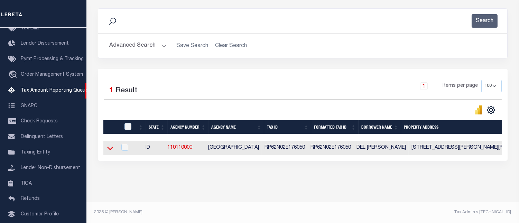
click at [109, 144] on icon at bounding box center [110, 147] width 6 height 7
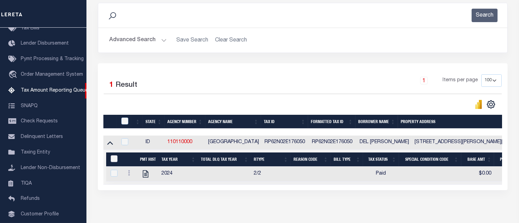
click at [113, 159] on input "&nbsp;" at bounding box center [114, 158] width 7 height 7
checkbox input "true"
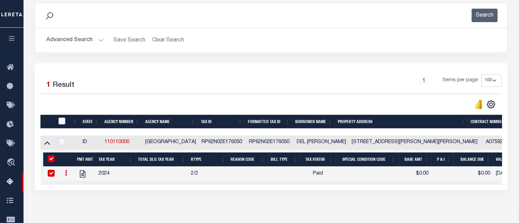
click at [61, 121] on input "checkbox" at bounding box center [61, 120] width 7 height 7
checkbox input "true"
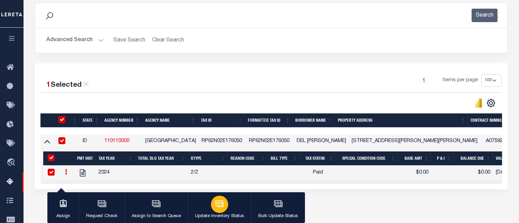
click at [227, 209] on button "Update Inventory Status" at bounding box center [219, 207] width 63 height 31
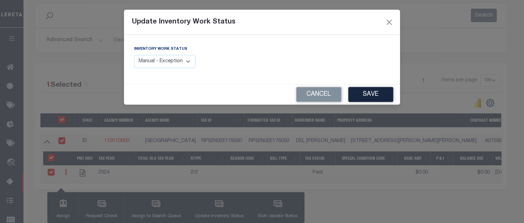
click at [182, 65] on select "Manual - Exception Pended - Awaiting Search Late Add Exception Completed" at bounding box center [164, 61] width 61 height 13
select select "4"
click at [134, 55] on select "Manual - Exception Pended - Awaiting Search Late Add Exception Completed" at bounding box center [164, 61] width 61 height 13
click at [388, 94] on button "Save" at bounding box center [371, 94] width 45 height 15
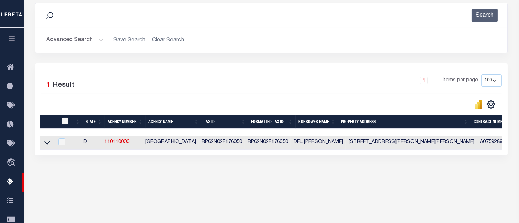
click at [78, 43] on button "Advanced Search" at bounding box center [74, 40] width 57 height 13
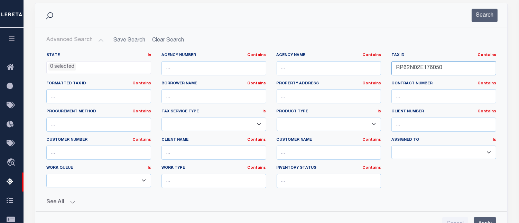
click at [416, 66] on input "RP62N02E176050" at bounding box center [443, 68] width 105 height 14
paste input "5415"
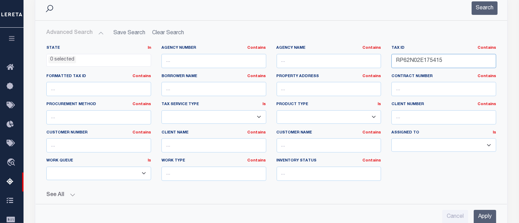
scroll to position [168, 0]
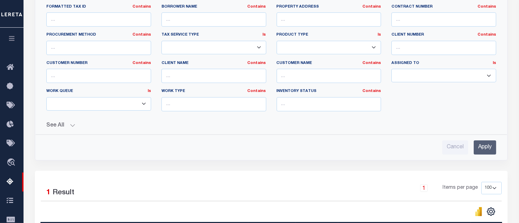
type input "RP62N02E175415"
click at [480, 149] on input "Apply" at bounding box center [484, 147] width 22 height 14
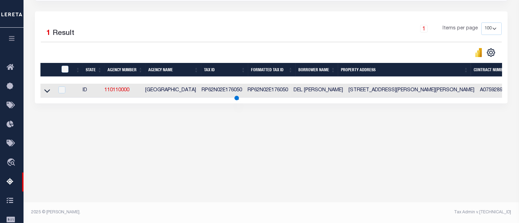
scroll to position [143, 0]
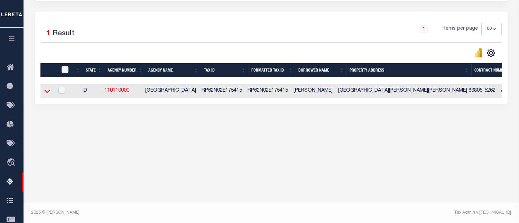
click at [44, 93] on icon at bounding box center [47, 90] width 6 height 7
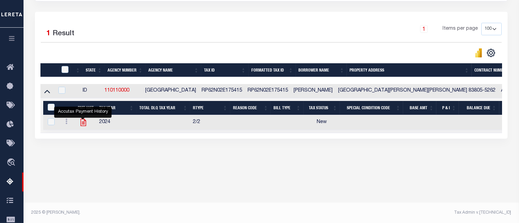
click at [82, 125] on icon "" at bounding box center [83, 122] width 6 height 7
checkbox input "true"
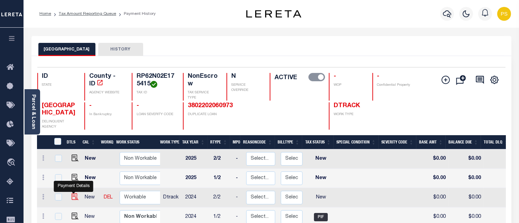
click at [73, 198] on img "" at bounding box center [75, 196] width 7 height 7
checkbox input "true"
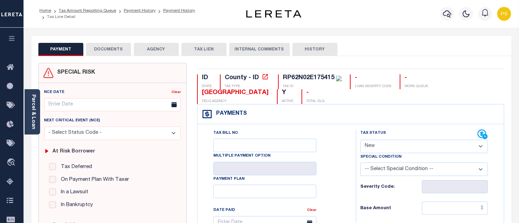
click at [391, 146] on select "- Select Status Code - Open Due/Unpaid Paid Incomplete No Tax Due Internal Refu…" at bounding box center [423, 146] width 127 height 13
select select "PYD"
click at [360, 140] on select "- Select Status Code - Open Due/Unpaid Paid Incomplete No Tax Due Internal Refu…" at bounding box center [423, 146] width 127 height 13
type input "[DATE]"
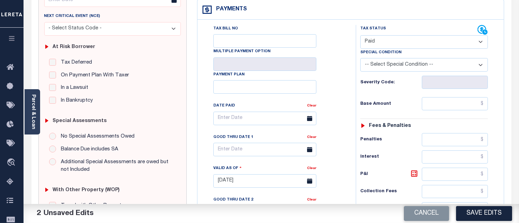
scroll to position [153, 0]
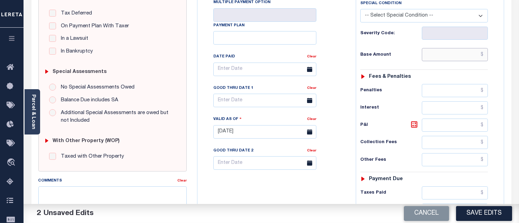
click at [484, 54] on input "text" at bounding box center [454, 54] width 66 height 13
type input "$0.00"
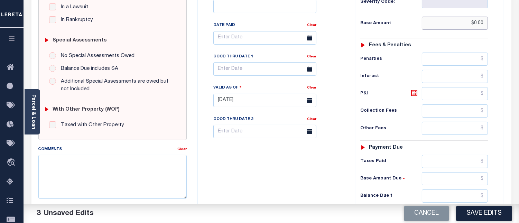
scroll to position [230, 0]
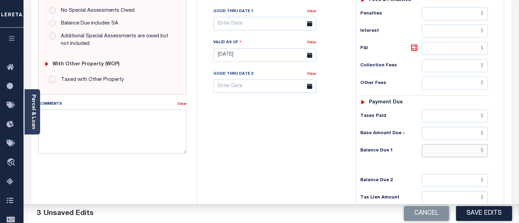
drag, startPoint x: 484, startPoint y: 151, endPoint x: 483, endPoint y: 156, distance: 4.6
click at [484, 151] on input "text" at bounding box center [454, 150] width 66 height 13
type input "$0.00"
click at [137, 135] on textarea "Comments" at bounding box center [112, 132] width 148 height 44
click at [89, 127] on textarea "Comments" at bounding box center [112, 132] width 148 height 44
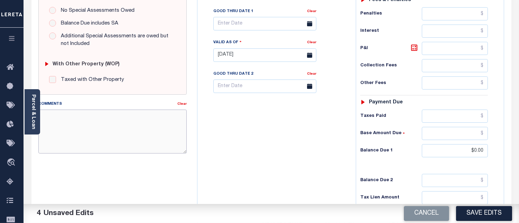
paste textarea "[DATE] - Per [PERSON_NAME] at [GEOGRAPHIC_DATA] properties have been paid curre…"
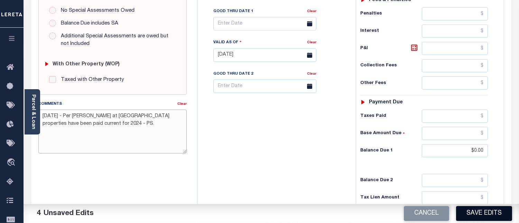
type textarea "[DATE] - Per [PERSON_NAME] at [GEOGRAPHIC_DATA] properties have been paid curre…"
click at [490, 216] on button "Save Edits" at bounding box center [484, 213] width 56 height 15
checkbox input "false"
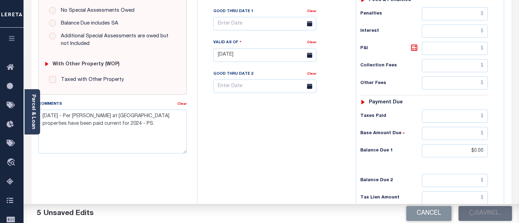
checkbox input "false"
type input "$0"
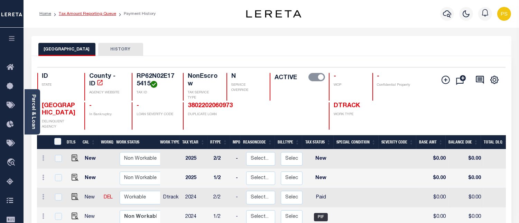
click at [106, 12] on link "Tax Amount Reporting Queue" at bounding box center [87, 14] width 57 height 4
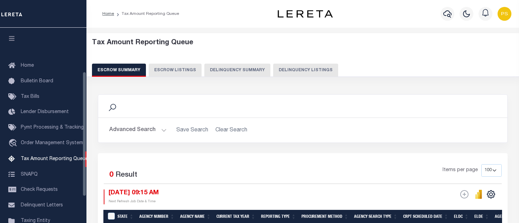
select select "100"
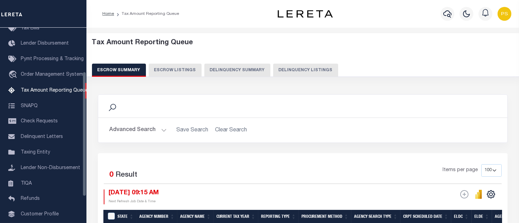
click at [314, 70] on button "Delinquency Listings" at bounding box center [305, 70] width 65 height 13
select select "100"
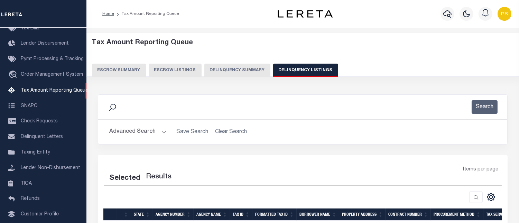
select select "100"
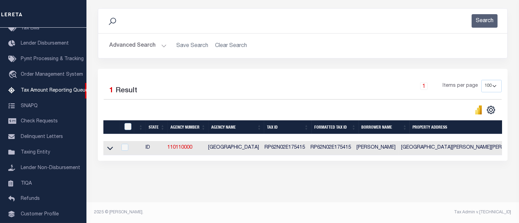
click at [115, 145] on td at bounding box center [109, 148] width 13 height 14
checkbox input "true"
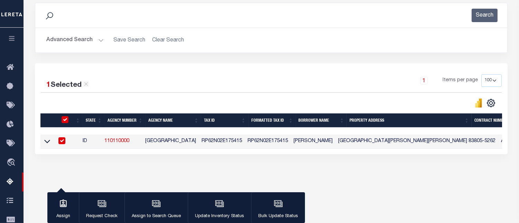
scroll to position [90, 0]
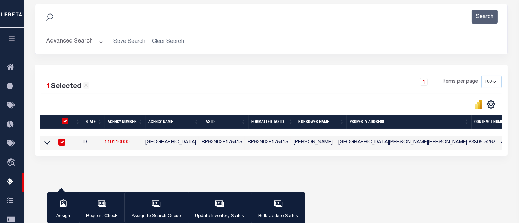
click at [110, 144] on link "110110000" at bounding box center [116, 142] width 25 height 5
checkbox input "false"
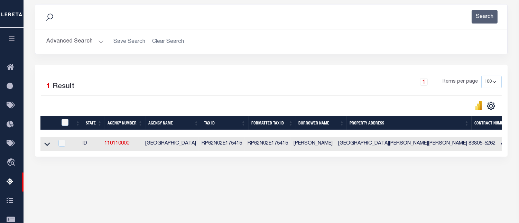
click at [72, 38] on button "Advanced Search" at bounding box center [74, 41] width 57 height 13
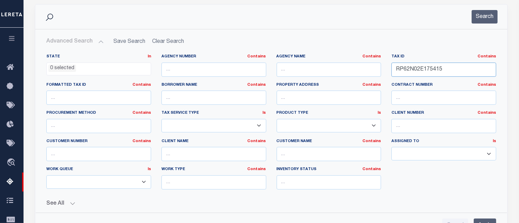
click at [421, 67] on input "RP62N02E175415" at bounding box center [443, 70] width 105 height 14
paste input "158"
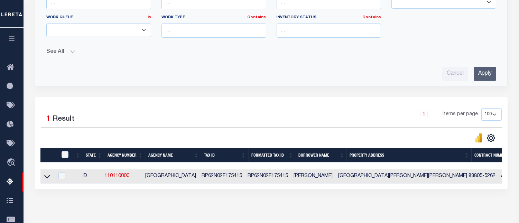
scroll to position [244, 0]
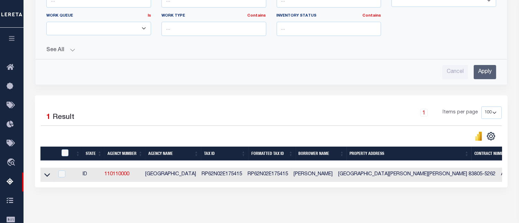
type input "RP62N02E175158"
click at [479, 74] on input "Apply" at bounding box center [484, 72] width 22 height 14
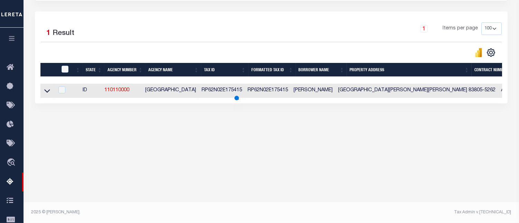
scroll to position [143, 0]
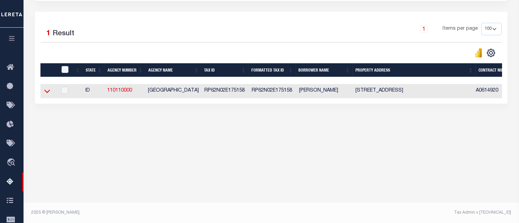
click at [46, 95] on icon at bounding box center [47, 90] width 6 height 7
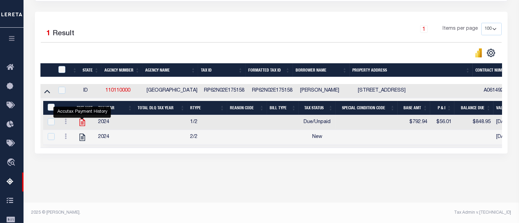
click at [82, 123] on icon "" at bounding box center [82, 122] width 6 height 7
checkbox input "true"
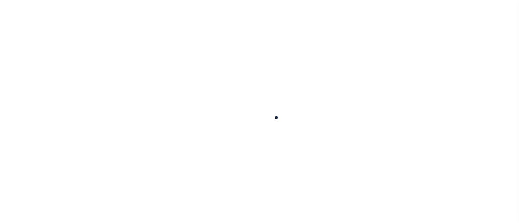
select select
checkbox input "false"
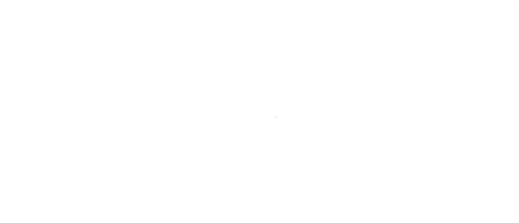
checkbox input "false"
type input "1602100000"
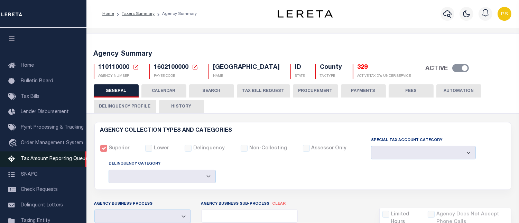
click at [68, 160] on span "Tax Amount Reporting Queue" at bounding box center [54, 158] width 67 height 5
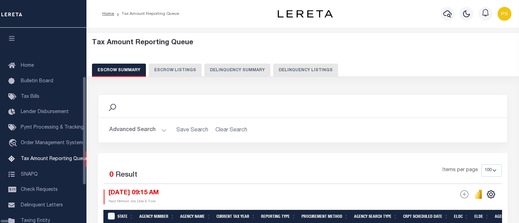
select select "100"
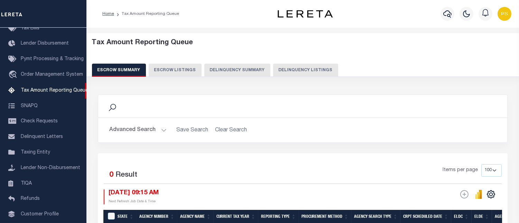
click at [312, 70] on button "Delinquency Listings" at bounding box center [305, 70] width 65 height 13
select select "100"
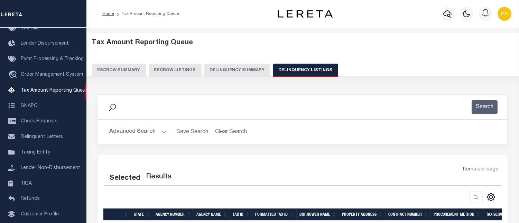
select select "100"
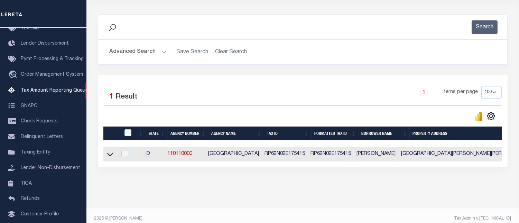
scroll to position [92, 0]
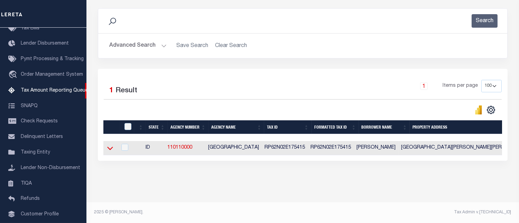
click at [110, 144] on icon at bounding box center [110, 147] width 6 height 7
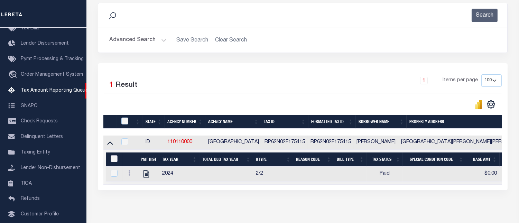
click at [115, 160] on input "&nbsp;" at bounding box center [114, 158] width 7 height 7
checkbox input "true"
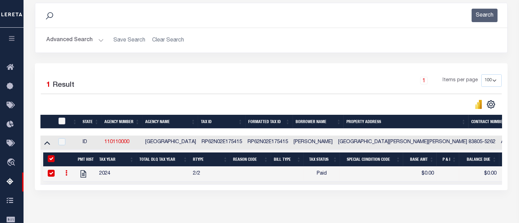
click at [60, 122] on input "checkbox" at bounding box center [61, 120] width 7 height 7
checkbox input "true"
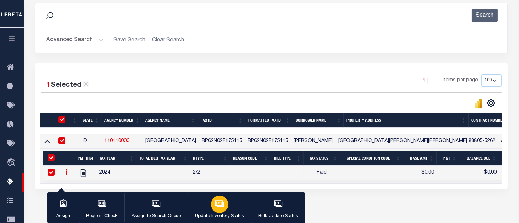
click at [220, 202] on icon "button" at bounding box center [219, 203] width 9 height 9
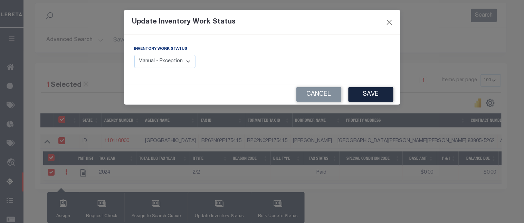
click at [173, 65] on select "Manual - Exception Pended - Awaiting Search Late Add Exception Completed" at bounding box center [164, 61] width 61 height 13
select select "4"
click at [134, 55] on select "Manual - Exception Pended - Awaiting Search Late Add Exception Completed" at bounding box center [164, 61] width 61 height 13
click at [368, 95] on button "Save" at bounding box center [371, 94] width 45 height 15
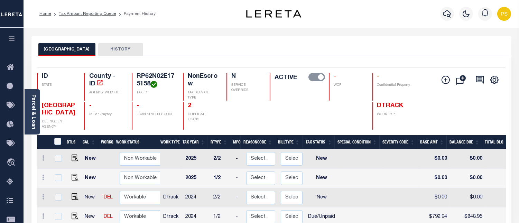
scroll to position [1, 0]
click at [74, 215] on img "" at bounding box center [75, 215] width 7 height 7
checkbox input "true"
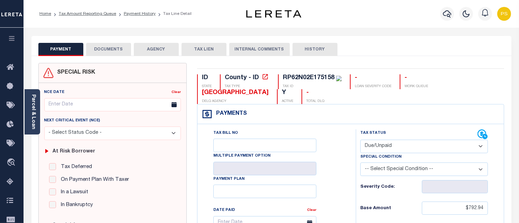
click at [408, 150] on select "- Select Status Code - Open Due/Unpaid Paid Incomplete No Tax Due Internal Refu…" at bounding box center [423, 146] width 127 height 13
select select "PYD"
click at [360, 140] on select "- Select Status Code - Open Due/Unpaid Paid Incomplete No Tax Due Internal Refu…" at bounding box center [423, 146] width 127 height 13
type input "[DATE]"
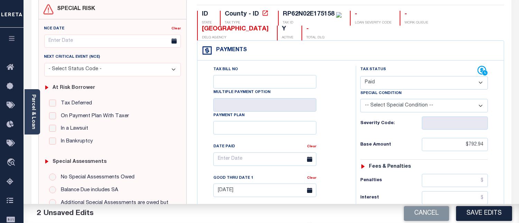
scroll to position [77, 0]
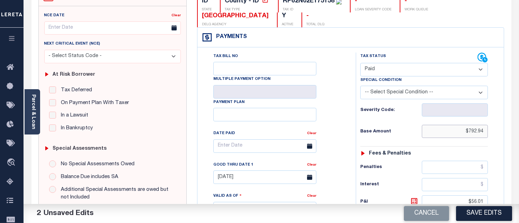
drag, startPoint x: 466, startPoint y: 131, endPoint x: 485, endPoint y: 133, distance: 19.2
click at [485, 133] on input "$792.94" at bounding box center [454, 131] width 66 height 13
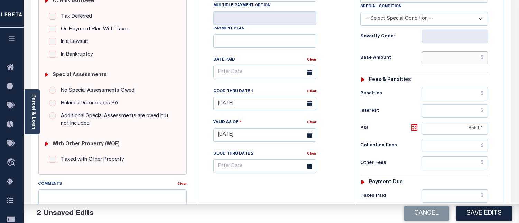
scroll to position [153, 0]
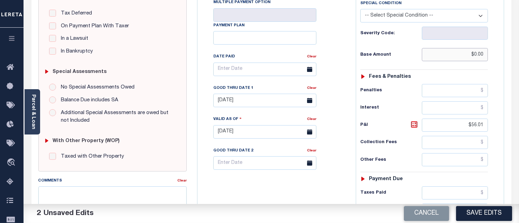
type input "$0.00"
drag, startPoint x: 467, startPoint y: 125, endPoint x: 488, endPoint y: 130, distance: 21.8
click at [488, 130] on div "Tax Status Status - Select Status Code -" at bounding box center [425, 128] width 141 height 305
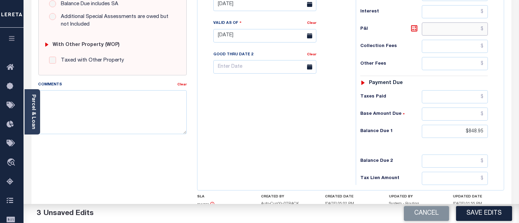
scroll to position [268, 0]
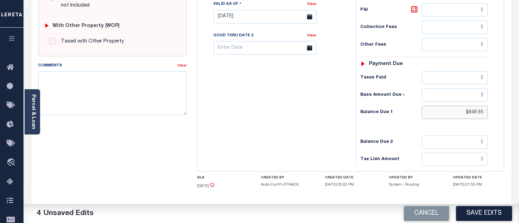
drag, startPoint x: 465, startPoint y: 110, endPoint x: 489, endPoint y: 113, distance: 24.0
click at [489, 113] on div "Tax Status Status - Select Status Code -" at bounding box center [425, 13] width 141 height 305
type input "$0.00"
drag, startPoint x: 117, startPoint y: 92, endPoint x: 125, endPoint y: 102, distance: 12.5
click at [117, 92] on textarea "Comments" at bounding box center [112, 93] width 148 height 44
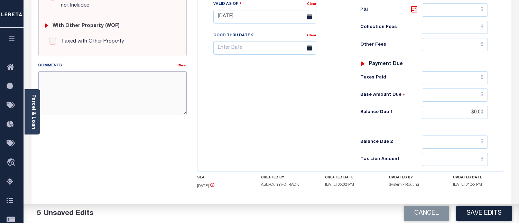
click at [105, 89] on textarea "Comments" at bounding box center [112, 93] width 148 height 44
paste textarea "[DATE] - Per [PERSON_NAME] at [GEOGRAPHIC_DATA] properties have been paid curre…"
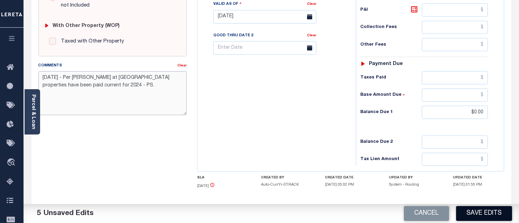
type textarea "08/13/2025 - Per Sharon at BOUNDARY COUNTY properties have been paid current fo…"
click at [490, 209] on button "Save Edits" at bounding box center [484, 213] width 56 height 15
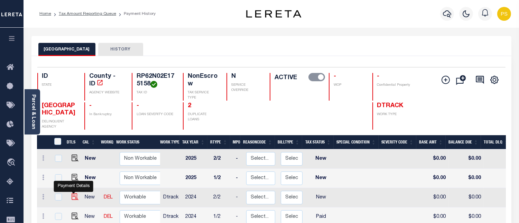
click at [74, 197] on img "" at bounding box center [75, 196] width 7 height 7
checkbox input "true"
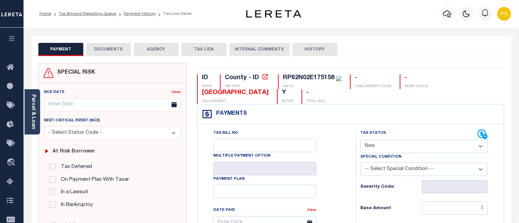
click at [417, 152] on select "- Select Status Code - Open Due/Unpaid Paid Incomplete No Tax Due Internal Refu…" at bounding box center [423, 146] width 127 height 13
select select "PYD"
click at [360, 140] on select "- Select Status Code - Open Due/Unpaid Paid Incomplete No Tax Due Internal Refu…" at bounding box center [423, 146] width 127 height 13
type input "[DATE]"
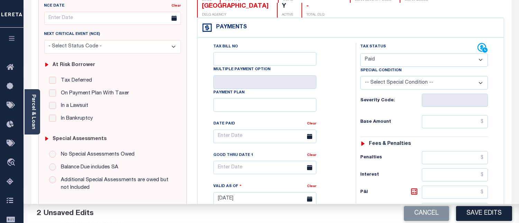
scroll to position [115, 0]
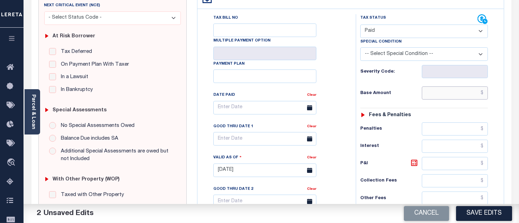
click at [485, 94] on input "text" at bounding box center [454, 92] width 66 height 13
type input "$0.00"
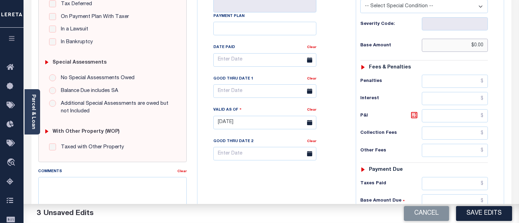
scroll to position [192, 0]
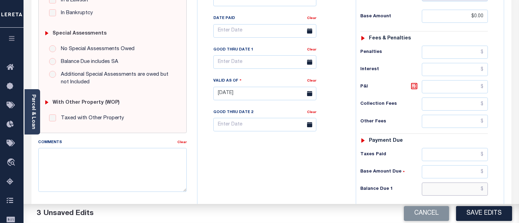
click at [484, 190] on input "text" at bounding box center [454, 188] width 66 height 13
type input "$0.00"
click at [146, 167] on textarea "Comments" at bounding box center [112, 170] width 148 height 44
click at [98, 165] on textarea "Comments" at bounding box center [112, 170] width 148 height 44
paste textarea "[DATE] - Per [PERSON_NAME] at [GEOGRAPHIC_DATA] properties have been paid curre…"
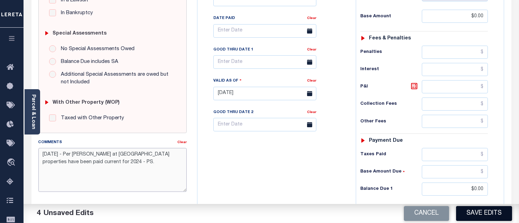
type textarea "[DATE] - Per [PERSON_NAME] at [GEOGRAPHIC_DATA] properties have been paid curre…"
click at [479, 213] on button "Save Edits" at bounding box center [484, 213] width 56 height 15
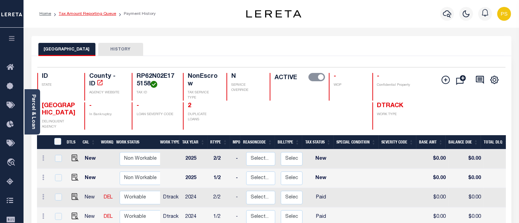
click at [98, 14] on link "Tax Amount Reporting Queue" at bounding box center [87, 14] width 57 height 4
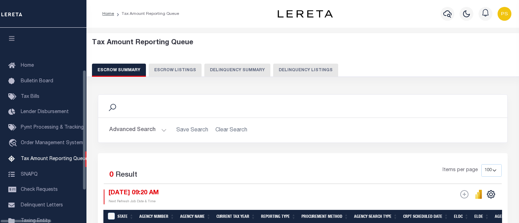
select select "100"
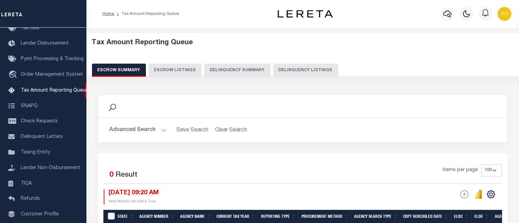
click at [292, 71] on button "Delinquency Listings" at bounding box center [305, 70] width 65 height 13
select select "100"
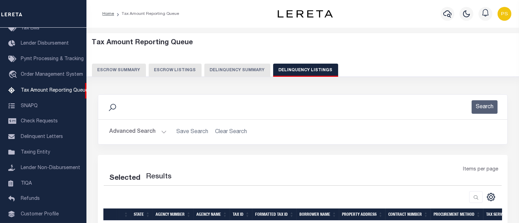
select select "100"
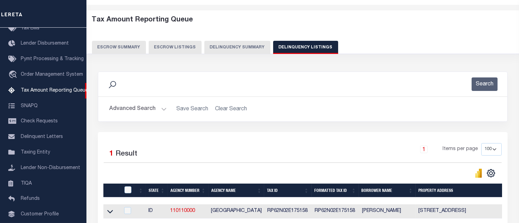
scroll to position [92, 0]
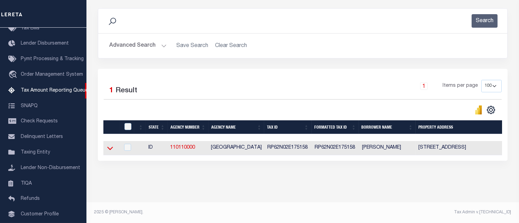
click at [111, 147] on icon at bounding box center [110, 148] width 6 height 3
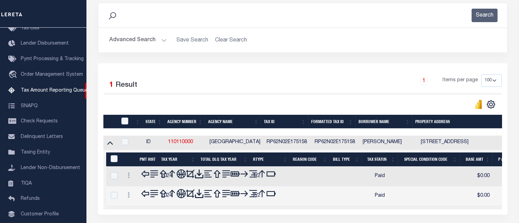
scroll to position [142, 0]
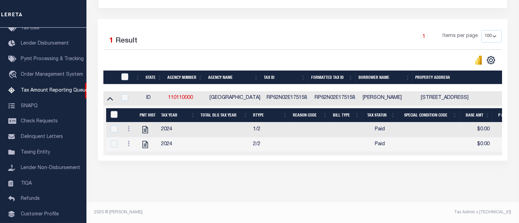
click at [113, 112] on input "&nbsp;" at bounding box center [114, 114] width 7 height 7
checkbox input "true"
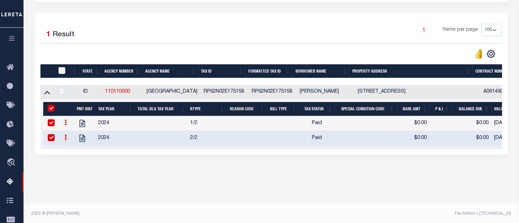
click at [61, 68] on input "checkbox" at bounding box center [61, 70] width 7 height 7
checkbox input "true"
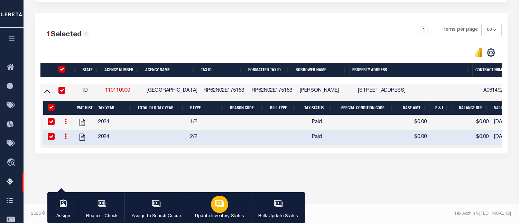
click at [220, 204] on icon "button" at bounding box center [218, 202] width 5 height 3
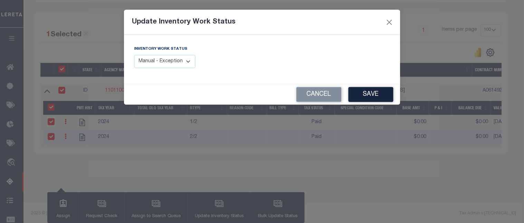
click at [175, 65] on select "Manual - Exception Pended - Awaiting Search Late Add Exception Completed" at bounding box center [164, 61] width 61 height 13
select select "4"
click at [134, 55] on select "Manual - Exception Pended - Awaiting Search Late Add Exception Completed" at bounding box center [164, 61] width 61 height 13
click at [381, 94] on button "Save" at bounding box center [371, 94] width 45 height 15
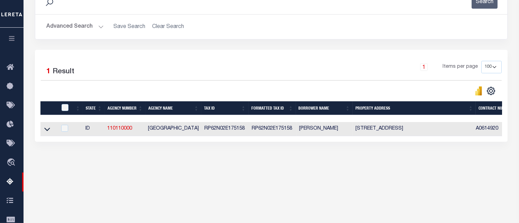
scroll to position [104, 0]
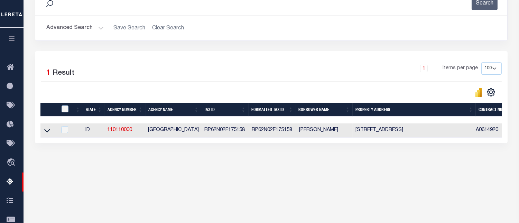
click at [64, 28] on button "Advanced Search" at bounding box center [74, 27] width 57 height 13
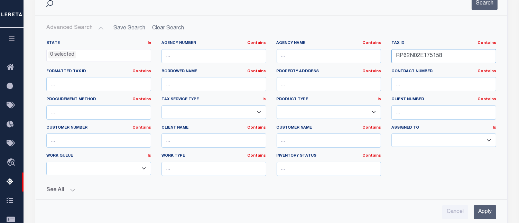
click at [426, 56] on input "RP62N02E175158" at bounding box center [443, 56] width 105 height 14
paste input "0"
type input "RP62N02E175150"
click at [487, 213] on input "Apply" at bounding box center [484, 212] width 22 height 14
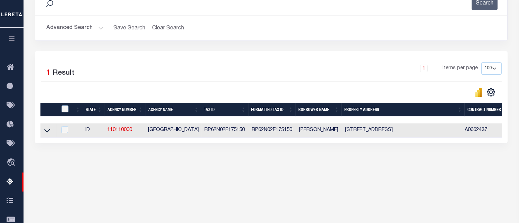
drag, startPoint x: 48, startPoint y: 133, endPoint x: 70, endPoint y: 143, distance: 24.6
click at [48, 133] on icon at bounding box center [47, 130] width 6 height 7
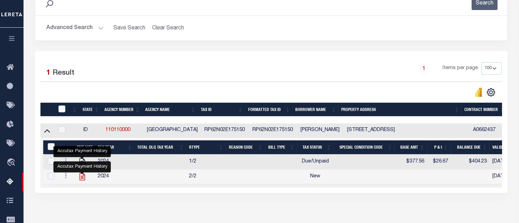
click at [84, 179] on icon "" at bounding box center [82, 176] width 9 height 9
checkbox input "false"
checkbox input "true"
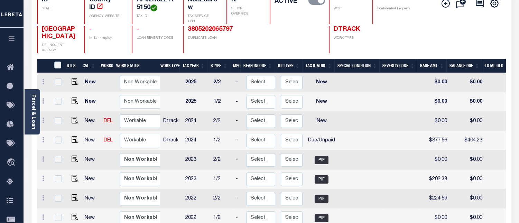
scroll to position [77, 0]
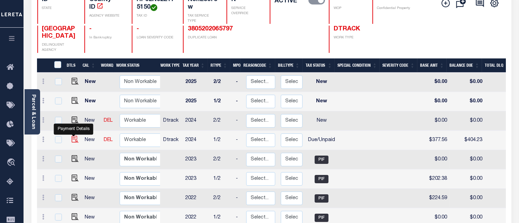
click at [75, 139] on img "" at bounding box center [75, 139] width 7 height 7
checkbox input "true"
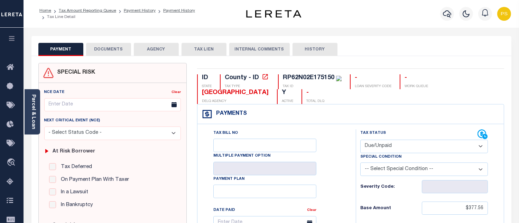
click at [377, 140] on select "- Select Status Code - Open Due/Unpaid Paid Incomplete No Tax Due Internal Refu…" at bounding box center [423, 146] width 127 height 13
select select "PYD"
click at [360, 140] on select "- Select Status Code - Open Due/Unpaid Paid Incomplete No Tax Due Internal Refu…" at bounding box center [423, 146] width 127 height 13
type input "[DATE]"
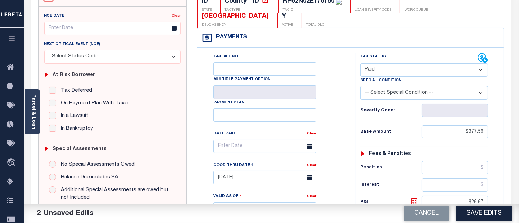
scroll to position [77, 0]
drag, startPoint x: 463, startPoint y: 130, endPoint x: 492, endPoint y: 133, distance: 29.1
click at [492, 133] on div "Tax Status Status - Select Status Code -" at bounding box center [425, 205] width 141 height 305
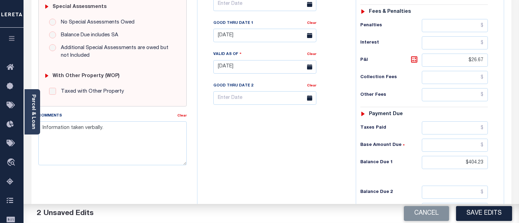
scroll to position [192, 0]
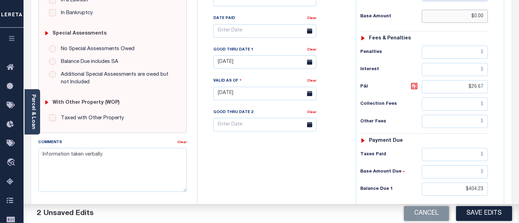
type input "$0.00"
drag, startPoint x: 467, startPoint y: 88, endPoint x: 486, endPoint y: 88, distance: 18.7
click at [486, 88] on input "$26.67" at bounding box center [454, 86] width 66 height 13
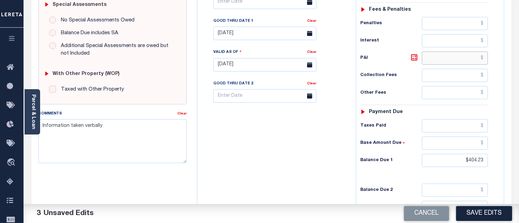
scroll to position [268, 0]
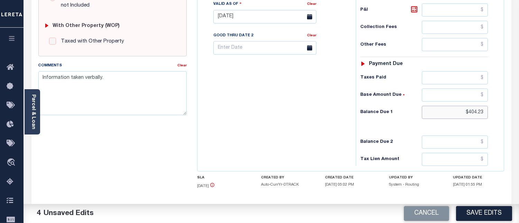
drag, startPoint x: 464, startPoint y: 115, endPoint x: 489, endPoint y: 113, distance: 24.6
click at [489, 113] on div "Tax Status Status - Select Status Code -" at bounding box center [425, 13] width 141 height 305
type input "$0.00"
drag, startPoint x: 41, startPoint y: 78, endPoint x: 110, endPoint y: 77, distance: 68.8
click at [110, 77] on textarea "Information taken verbally." at bounding box center [112, 93] width 148 height 44
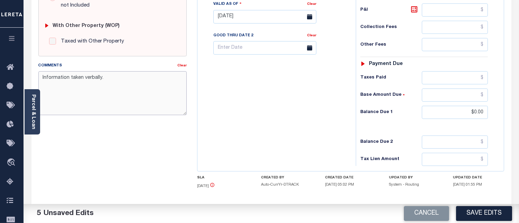
paste textarea "[DATE] - Per [PERSON_NAME] at [GEOGRAPHIC_DATA] properties have been paid curre…"
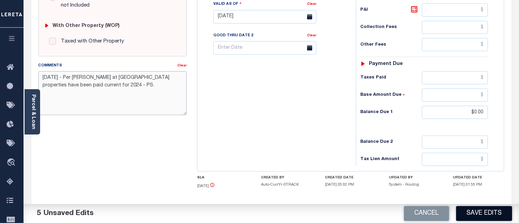
type textarea "[DATE] - Per [PERSON_NAME] at [GEOGRAPHIC_DATA] properties have been paid curre…"
click at [484, 216] on button "Save Edits" at bounding box center [484, 213] width 56 height 15
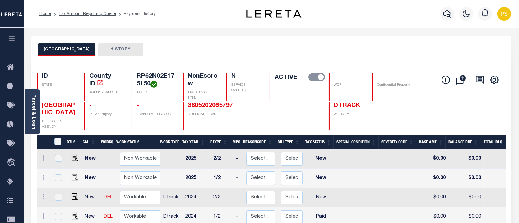
scroll to position [1, 0]
click at [74, 198] on img "" at bounding box center [75, 196] width 7 height 7
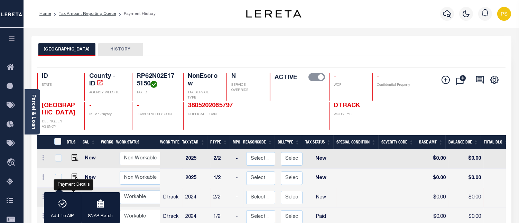
checkbox input "true"
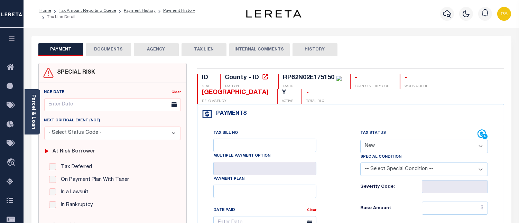
click at [408, 148] on select "- Select Status Code - Open Due/Unpaid Paid Incomplete No Tax Due Internal Refu…" at bounding box center [423, 146] width 127 height 13
select select "PYD"
click at [360, 140] on select "- Select Status Code - Open Due/Unpaid Paid Incomplete No Tax Due Internal Refu…" at bounding box center [423, 146] width 127 height 13
type input "[DATE]"
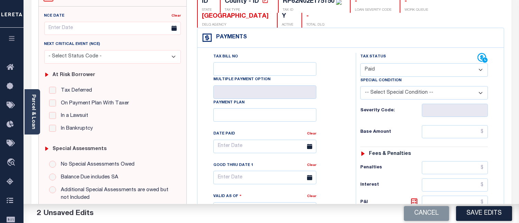
scroll to position [77, 0]
click at [484, 132] on input "text" at bounding box center [454, 131] width 66 height 13
type input "$0.00"
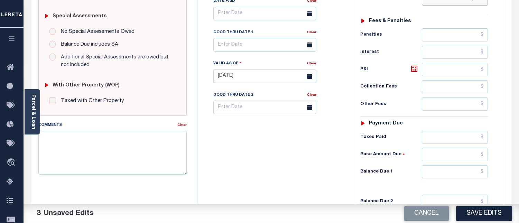
scroll to position [230, 0]
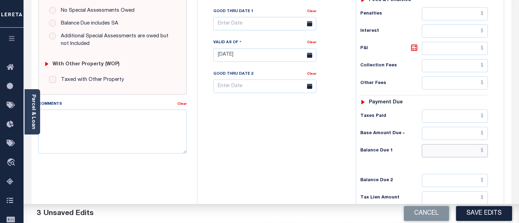
click at [483, 153] on input "text" at bounding box center [454, 150] width 66 height 13
type input "$0.00"
click at [142, 125] on textarea "Comments" at bounding box center [112, 132] width 148 height 44
click at [111, 123] on textarea "Comments" at bounding box center [112, 132] width 148 height 44
paste textarea "[DATE] - Per [PERSON_NAME] at [GEOGRAPHIC_DATA] properties have been paid curre…"
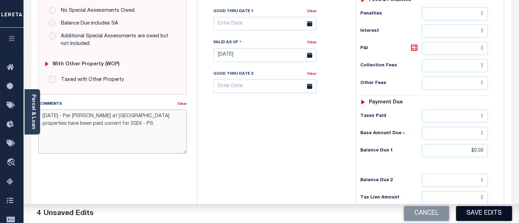
type textarea "[DATE] - Per [PERSON_NAME] at [GEOGRAPHIC_DATA] properties have been paid curre…"
click at [485, 215] on button "Save Edits" at bounding box center [484, 213] width 56 height 15
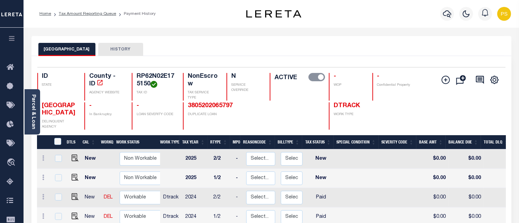
click at [95, 11] on li "Tax Amount Reporting Queue" at bounding box center [83, 14] width 65 height 6
click at [95, 16] on link "Tax Amount Reporting Queue" at bounding box center [87, 14] width 57 height 4
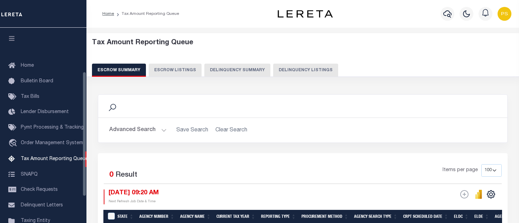
select select "100"
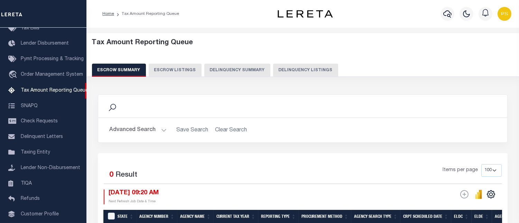
click at [306, 68] on button "Delinquency Listings" at bounding box center [305, 70] width 65 height 13
select select "100"
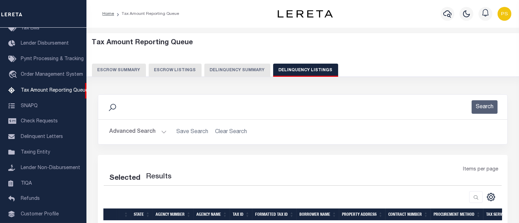
select select "100"
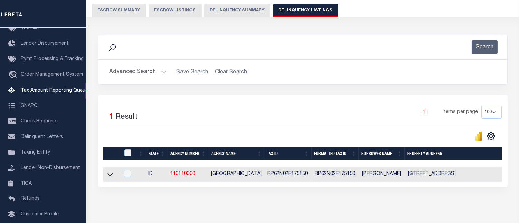
scroll to position [92, 0]
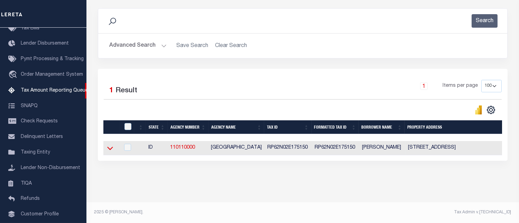
click at [110, 144] on icon at bounding box center [110, 147] width 6 height 7
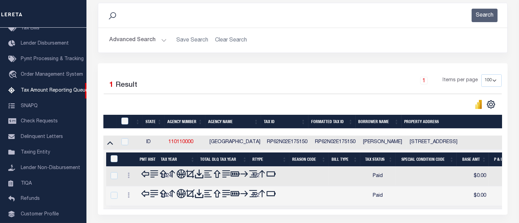
scroll to position [142, 0]
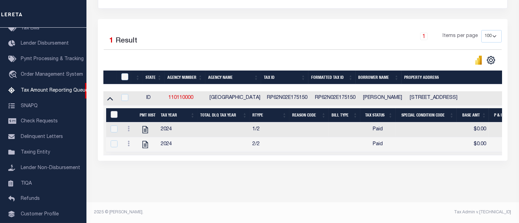
click at [113, 111] on input "&nbsp;" at bounding box center [114, 114] width 7 height 7
checkbox input "true"
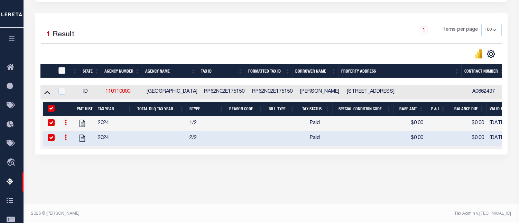
click at [61, 71] on input "checkbox" at bounding box center [61, 70] width 7 height 7
checkbox input "true"
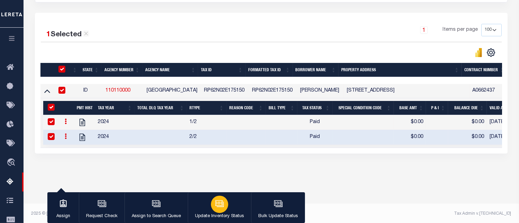
click at [218, 206] on icon "button" at bounding box center [219, 203] width 9 height 9
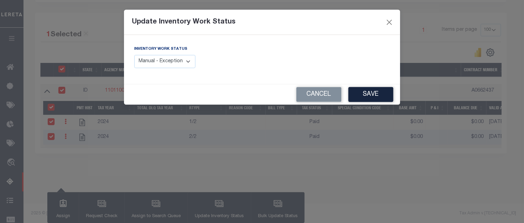
click at [164, 61] on select "Manual - Exception Pended - Awaiting Search Late Add Exception Completed" at bounding box center [164, 61] width 61 height 13
select select "4"
click at [134, 55] on select "Manual - Exception Pended - Awaiting Search Late Add Exception Completed" at bounding box center [164, 61] width 61 height 13
click at [370, 95] on button "Save" at bounding box center [371, 94] width 45 height 15
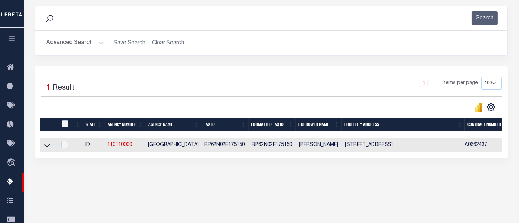
scroll to position [65, 0]
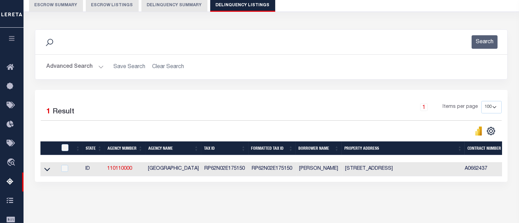
click at [67, 67] on button "Advanced Search" at bounding box center [74, 66] width 57 height 13
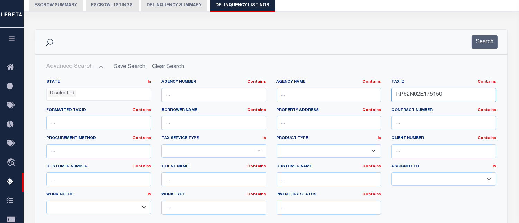
click at [407, 95] on input "RP62N02E175150" at bounding box center [443, 95] width 105 height 14
paste input "4661"
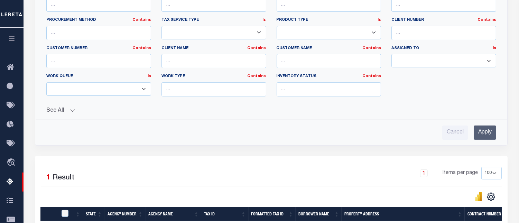
scroll to position [219, 0]
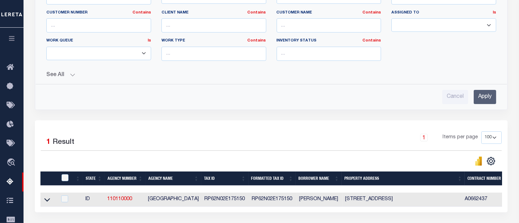
type input "RP62N02E174661"
click at [482, 99] on input "Apply" at bounding box center [484, 97] width 22 height 14
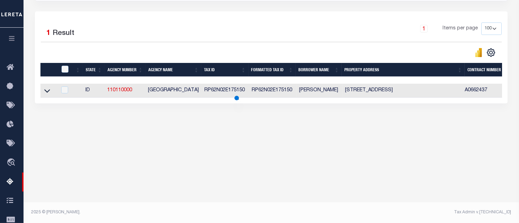
scroll to position [143, 0]
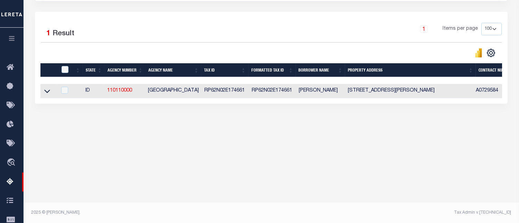
drag, startPoint x: 47, startPoint y: 95, endPoint x: 56, endPoint y: 104, distance: 12.7
click at [47, 95] on icon at bounding box center [47, 90] width 6 height 7
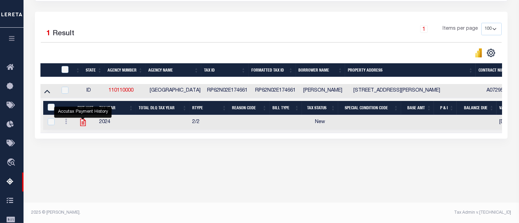
click at [83, 124] on icon "" at bounding box center [83, 122] width 6 height 7
checkbox input "true"
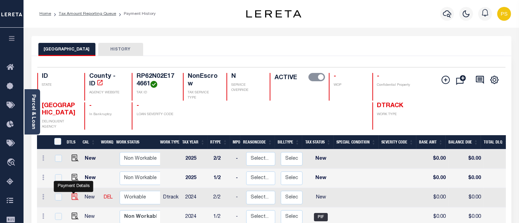
click at [75, 196] on img "" at bounding box center [75, 196] width 7 height 7
checkbox input "true"
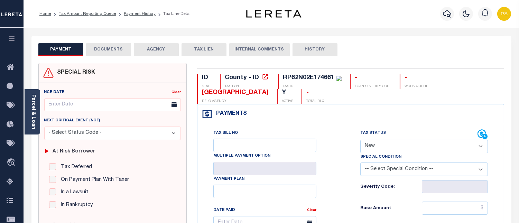
click at [381, 151] on select "- Select Status Code - Open Due/Unpaid Paid Incomplete No Tax Due Internal Refu…" at bounding box center [423, 146] width 127 height 13
select select "PYD"
click at [360, 140] on select "- Select Status Code - Open Due/Unpaid Paid Incomplete No Tax Due Internal Refu…" at bounding box center [423, 146] width 127 height 13
type input "[DATE]"
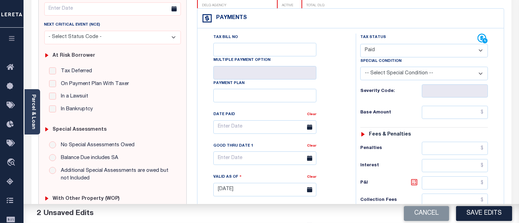
scroll to position [115, 0]
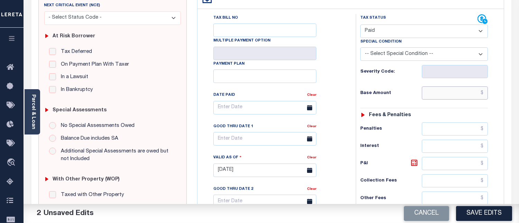
drag, startPoint x: 483, startPoint y: 94, endPoint x: 477, endPoint y: 102, distance: 9.4
click at [483, 94] on input "text" at bounding box center [454, 92] width 66 height 13
type input "$0.00"
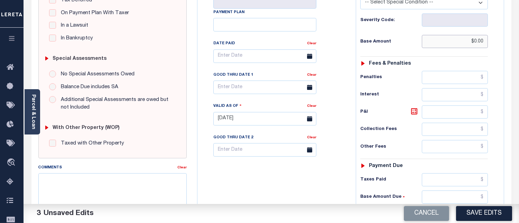
scroll to position [192, 0]
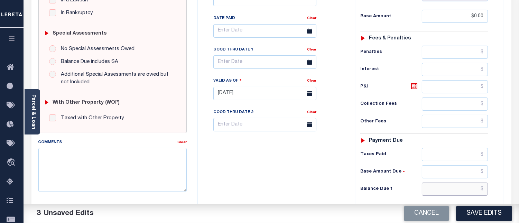
click at [483, 189] on input "text" at bounding box center [454, 188] width 66 height 13
type input "$0.00"
click at [110, 179] on textarea "Comments" at bounding box center [112, 170] width 148 height 44
click at [124, 173] on textarea "Comments" at bounding box center [112, 170] width 148 height 44
paste textarea "08/13/2025 - Per Sharon at BOUNDARY COUNTY properties have been paid current fo…"
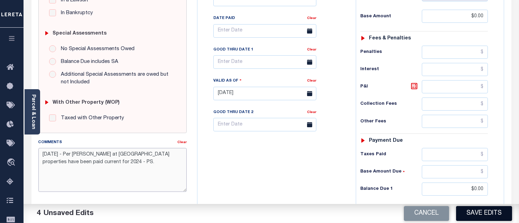
type textarea "08/13/2025 - Per Sharon at BOUNDARY COUNTY properties have been paid current fo…"
click at [494, 217] on button "Save Edits" at bounding box center [484, 213] width 56 height 15
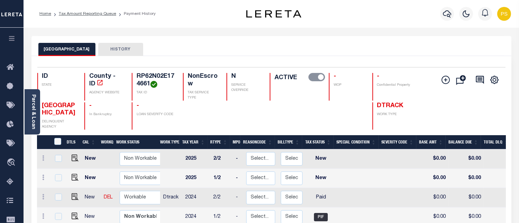
click at [105, 16] on li "Tax Amount Reporting Queue" at bounding box center [83, 14] width 65 height 6
click at [104, 15] on link "Tax Amount Reporting Queue" at bounding box center [87, 14] width 57 height 4
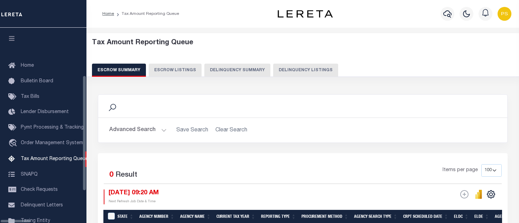
select select "100"
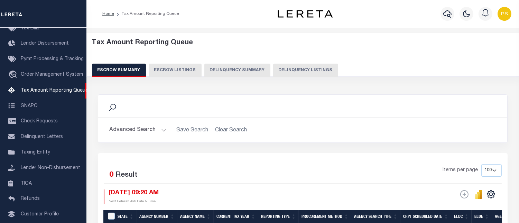
click at [293, 71] on button "Delinquency Listings" at bounding box center [305, 70] width 65 height 13
select select "100"
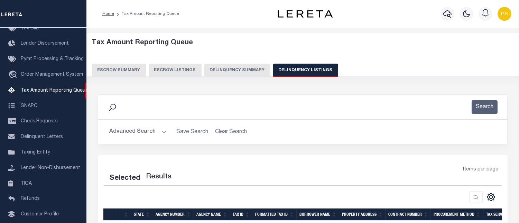
select select "100"
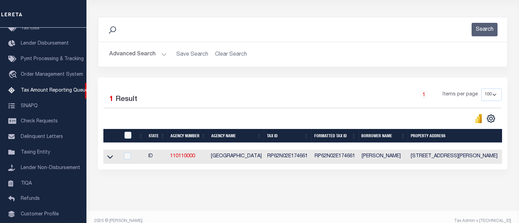
scroll to position [92, 0]
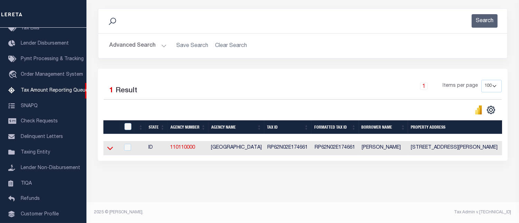
click at [110, 144] on icon at bounding box center [110, 147] width 6 height 7
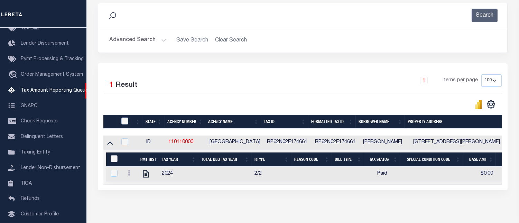
click at [114, 162] on input "&nbsp;" at bounding box center [114, 158] width 7 height 7
checkbox input "true"
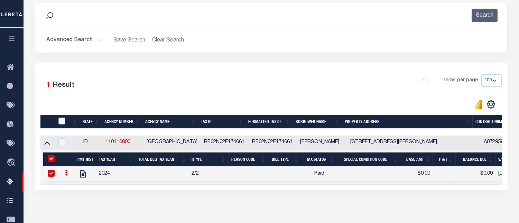
click at [63, 123] on input "checkbox" at bounding box center [61, 120] width 7 height 7
checkbox input "true"
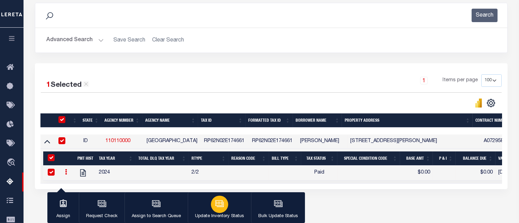
click at [216, 202] on icon "button" at bounding box center [218, 202] width 5 height 3
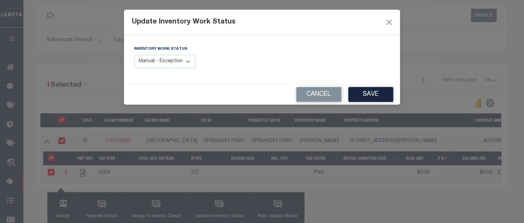
drag, startPoint x: 185, startPoint y: 60, endPoint x: 184, endPoint y: 67, distance: 7.4
click at [185, 60] on select "Manual - Exception Pended - Awaiting Search Late Add Exception Completed" at bounding box center [164, 61] width 61 height 13
select select "4"
click at [134, 55] on select "Manual - Exception Pended - Awaiting Search Late Add Exception Completed" at bounding box center [164, 61] width 61 height 13
click at [367, 95] on button "Save" at bounding box center [371, 94] width 45 height 15
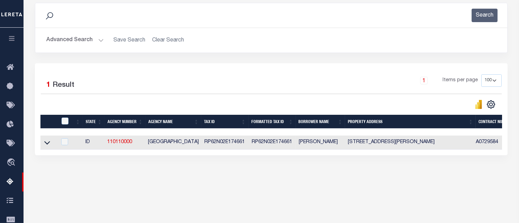
click at [81, 39] on button "Advanced Search" at bounding box center [74, 40] width 57 height 13
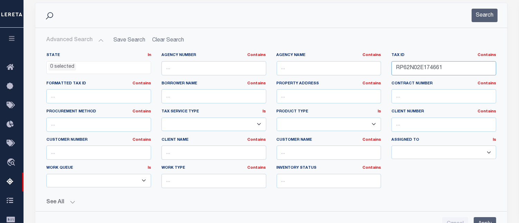
click at [434, 67] on input "RP62N02E174661" at bounding box center [443, 68] width 105 height 14
paste input "052"
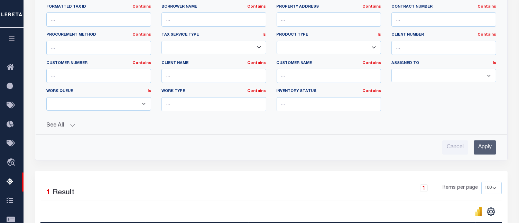
type input "RP62N02E174052"
click at [485, 148] on input "Apply" at bounding box center [484, 147] width 22 height 14
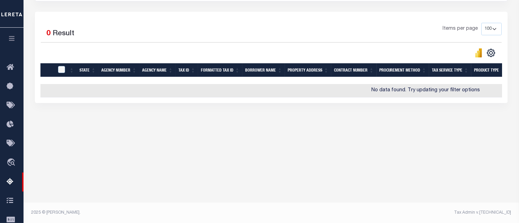
scroll to position [66, 0]
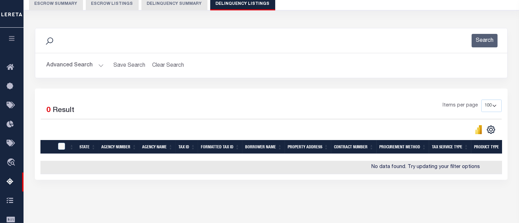
click at [65, 63] on button "Advanced Search" at bounding box center [74, 65] width 57 height 13
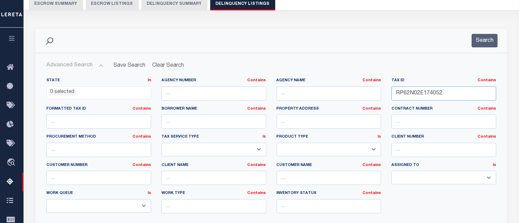
click at [421, 94] on input "RP62N02E174052" at bounding box center [443, 93] width 105 height 14
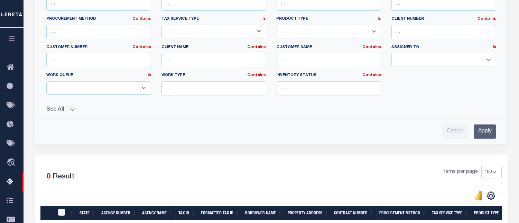
scroll to position [258, 0]
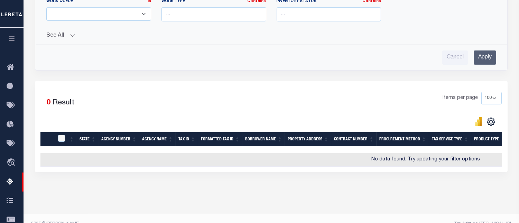
click at [488, 58] on input "Apply" at bounding box center [484, 57] width 22 height 14
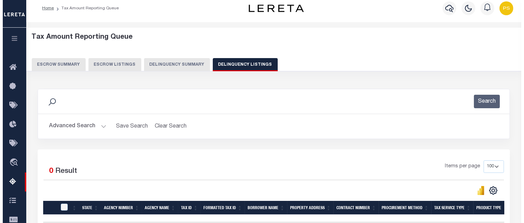
scroll to position [0, 0]
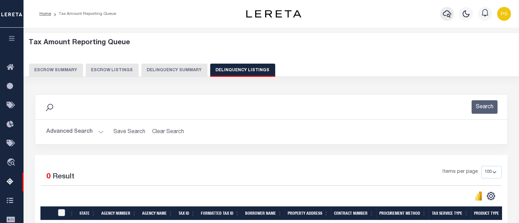
click at [447, 12] on icon "button" at bounding box center [447, 14] width 8 height 8
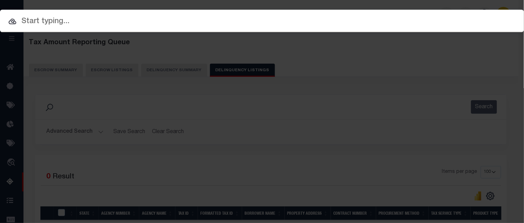
click at [156, 25] on input "text" at bounding box center [262, 22] width 524 height 12
paste input "RP62N02E174052"
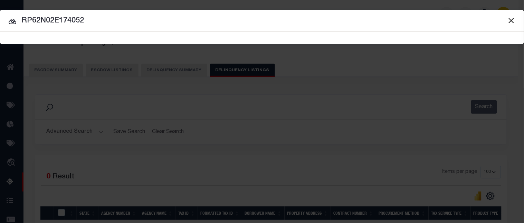
type input "RP62N02E174052"
